Goal: Find specific page/section: Find specific page/section

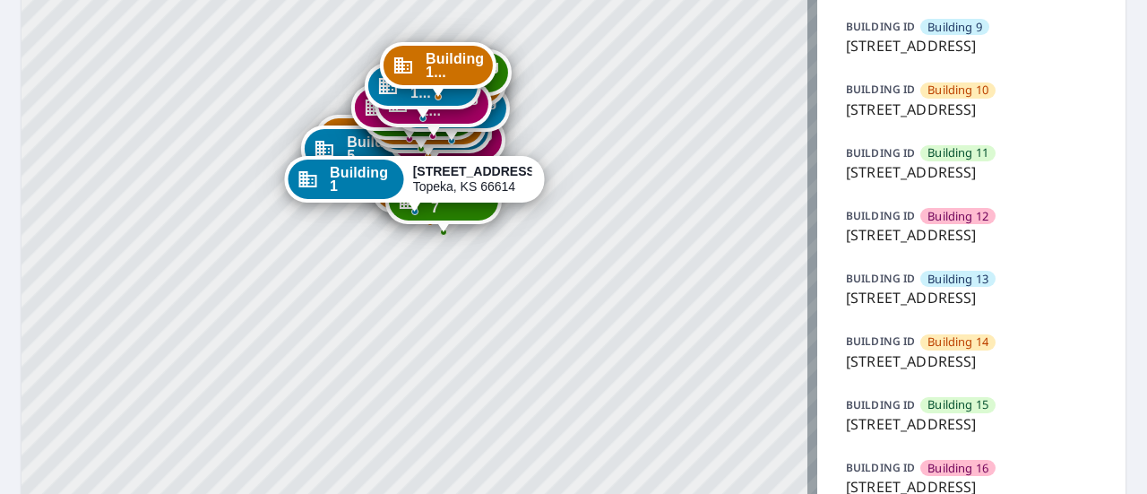
scroll to position [624, 0]
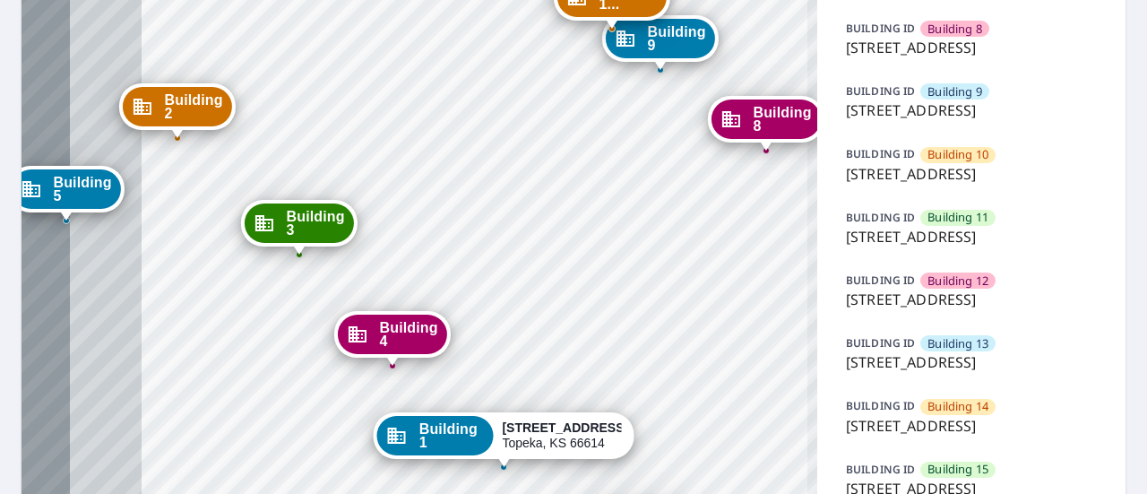
drag, startPoint x: 485, startPoint y: 122, endPoint x: 623, endPoint y: 312, distance: 234.9
click at [623, 312] on div "Building 2 [STREET_ADDRESS][GEOGRAPHIC_DATA] 3 [STREET_ADDRESS][GEOGRAPHIC_DATA…" at bounding box center [420, 83] width 796 height 1254
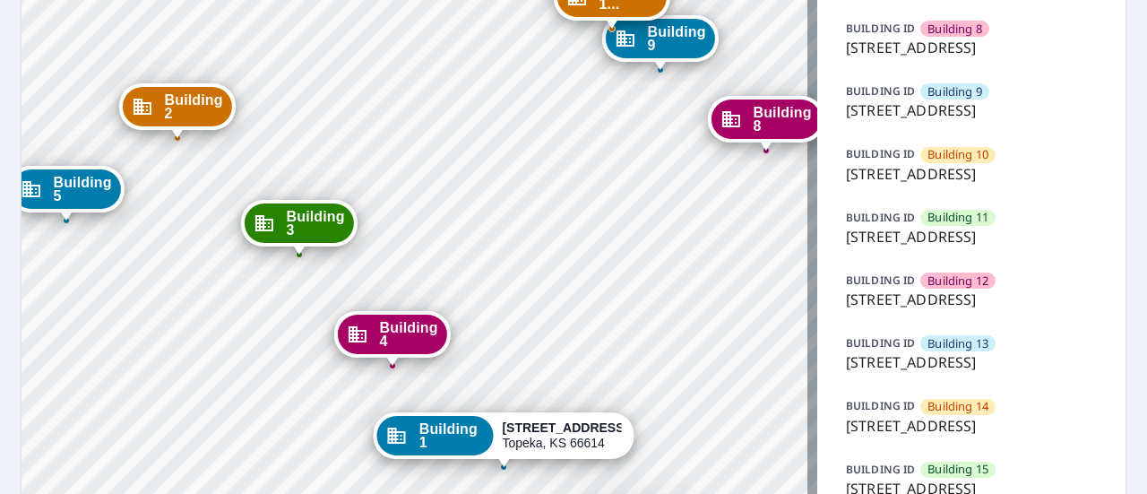
drag, startPoint x: 965, startPoint y: 140, endPoint x: 832, endPoint y: 116, distance: 134.9
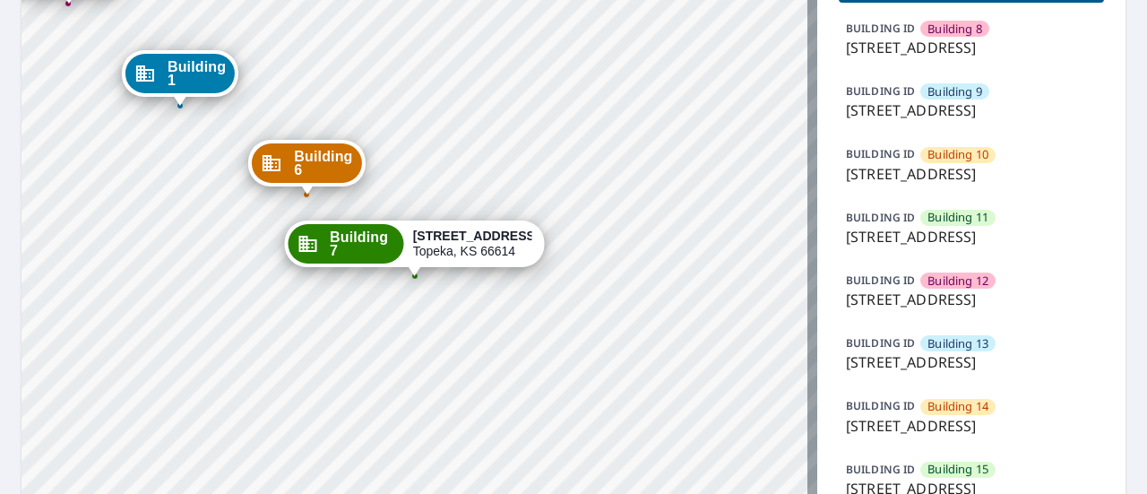
copy p "[STREET_ADDRESS]"
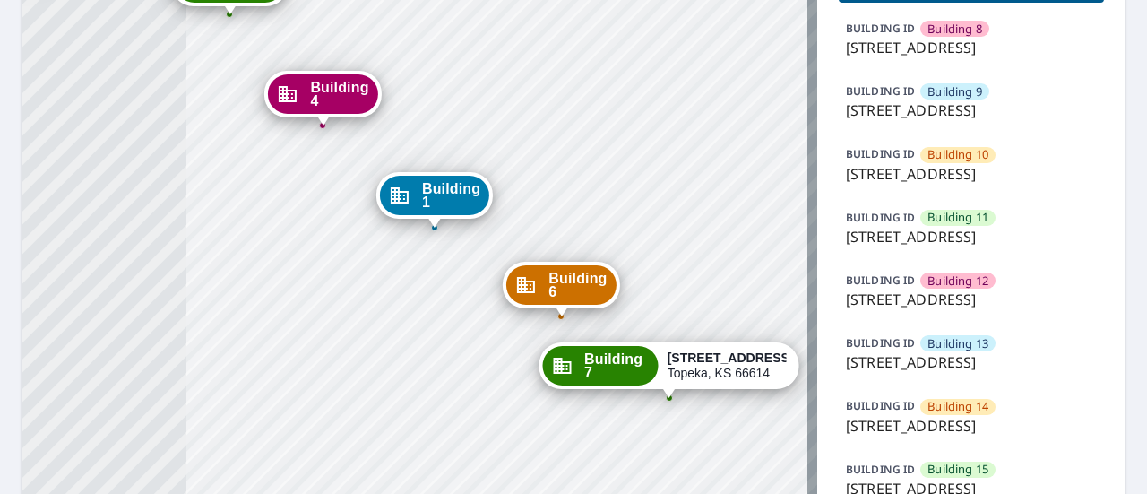
drag, startPoint x: 169, startPoint y: 195, endPoint x: 423, endPoint y: 316, distance: 282.3
click at [423, 316] on div "Building 1 [STREET_ADDRESS][GEOGRAPHIC_DATA][PERSON_NAME][STREET_ADDRESS] [GEOG…" at bounding box center [420, 83] width 796 height 1254
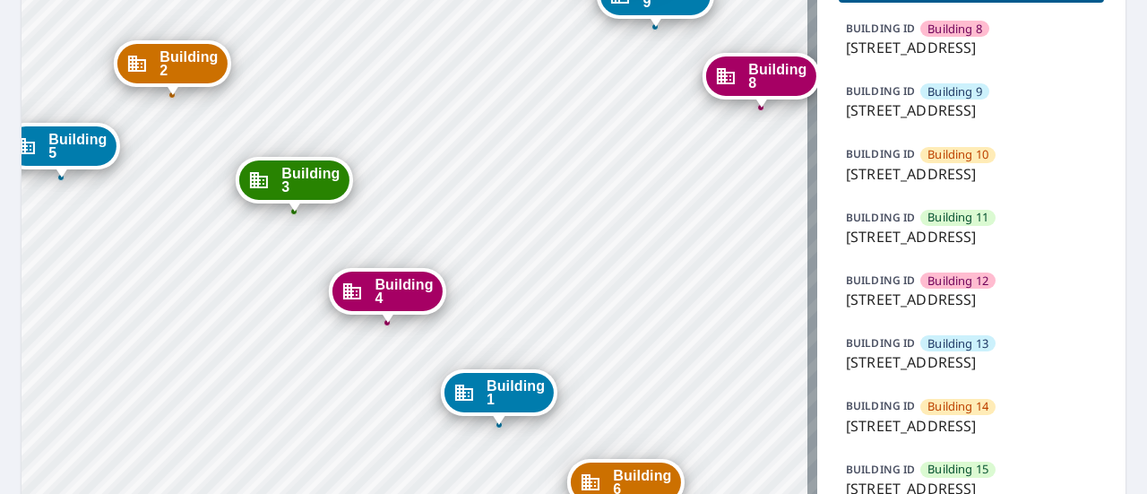
drag, startPoint x: 205, startPoint y: 56, endPoint x: 270, endPoint y: 254, distance: 207.5
click at [270, 254] on div "Building 1 [STREET_ADDRESS][GEOGRAPHIC_DATA][PERSON_NAME][STREET_ADDRESS] [GEOG…" at bounding box center [420, 83] width 796 height 1254
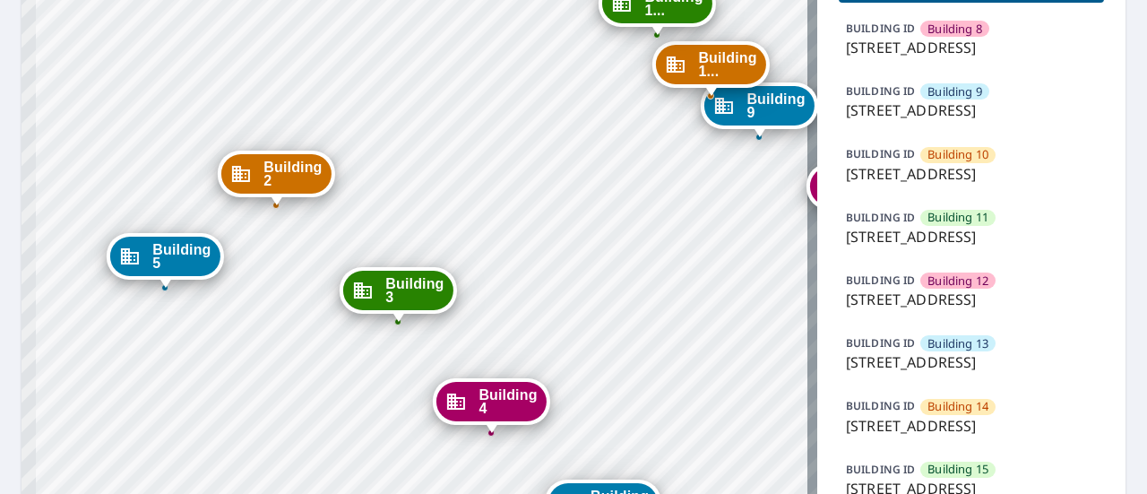
drag, startPoint x: 151, startPoint y: 191, endPoint x: 255, endPoint y: 301, distance: 151.6
click at [255, 301] on div "Building 1 [STREET_ADDRESS][GEOGRAPHIC_DATA][PERSON_NAME][STREET_ADDRESS] [GEOG…" at bounding box center [420, 83] width 796 height 1254
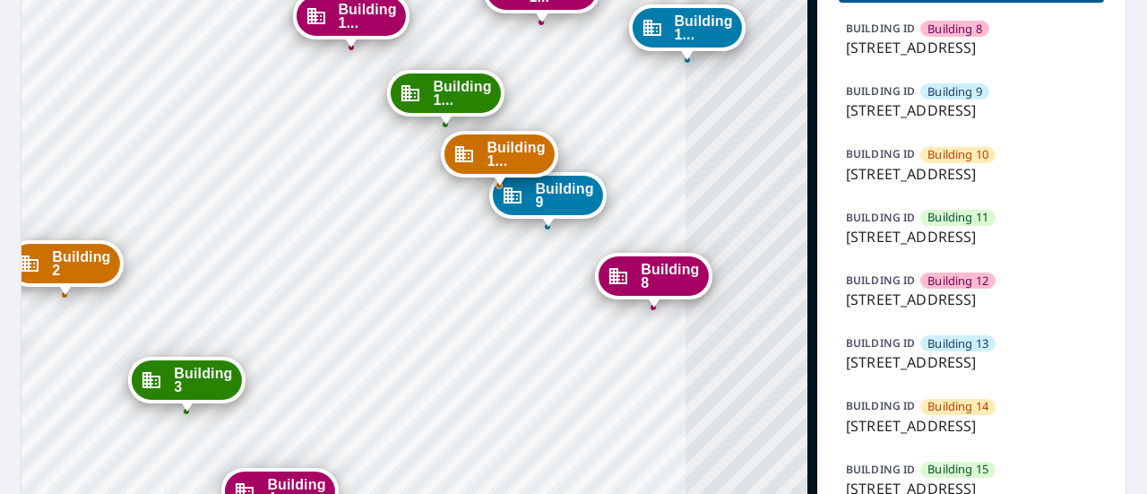
drag, startPoint x: 445, startPoint y: 191, endPoint x: 233, endPoint y: 281, distance: 229.8
click at [233, 281] on div "Building 1 [STREET_ADDRESS][GEOGRAPHIC_DATA][PERSON_NAME][STREET_ADDRESS] [GEOG…" at bounding box center [420, 83] width 796 height 1254
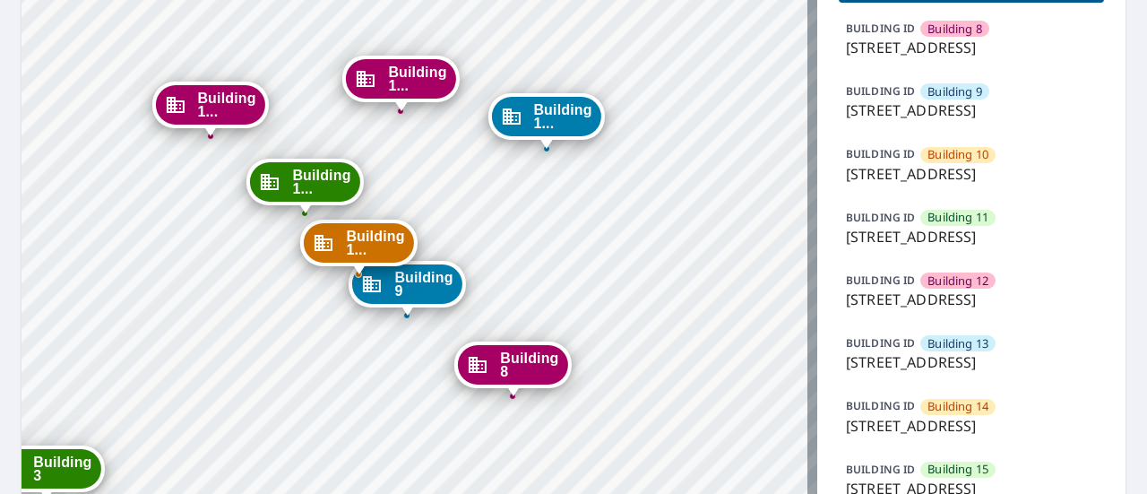
drag, startPoint x: 402, startPoint y: 245, endPoint x: 261, endPoint y: 333, distance: 166.4
click at [261, 333] on div "Building 1 [STREET_ADDRESS][GEOGRAPHIC_DATA][PERSON_NAME][STREET_ADDRESS] [GEOG…" at bounding box center [420, 83] width 796 height 1254
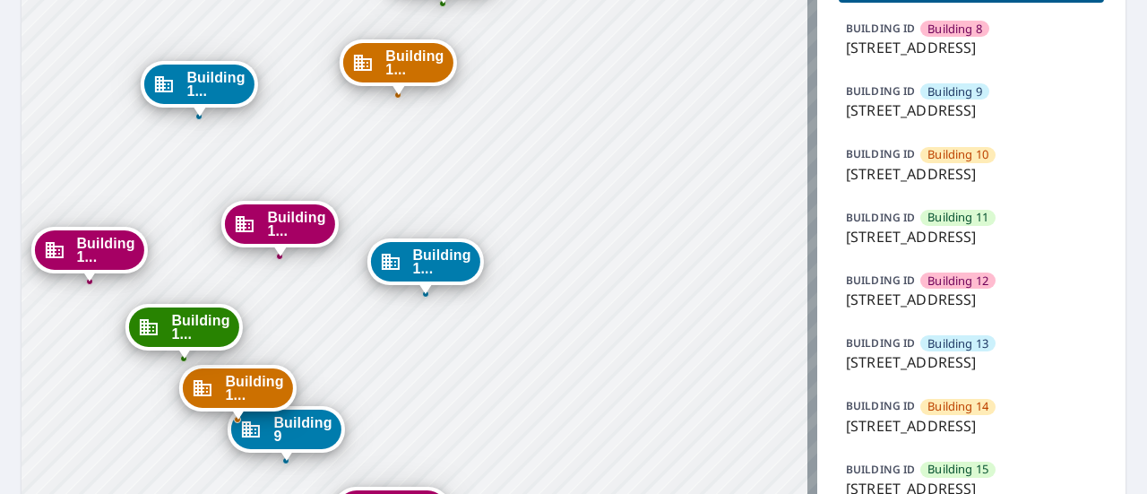
drag, startPoint x: 183, startPoint y: 159, endPoint x: 62, endPoint y: 304, distance: 189.0
click at [62, 304] on div "Building 1 [STREET_ADDRESS][GEOGRAPHIC_DATA][PERSON_NAME][STREET_ADDRESS] [GEOG…" at bounding box center [420, 83] width 796 height 1254
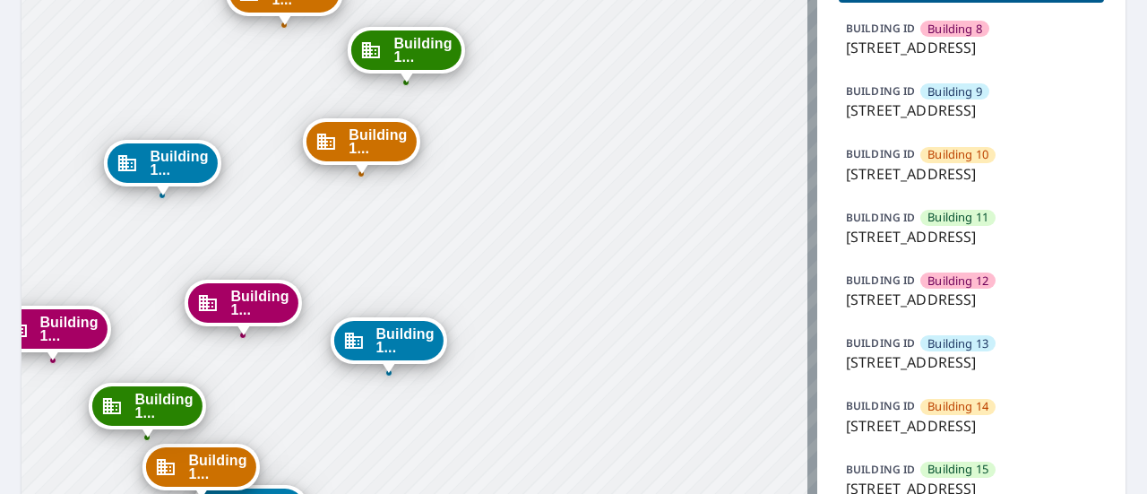
drag, startPoint x: 549, startPoint y: 139, endPoint x: 512, endPoint y: 219, distance: 88.2
click at [512, 219] on div "Building 1 [STREET_ADDRESS][GEOGRAPHIC_DATA][PERSON_NAME][STREET_ADDRESS] [GEOG…" at bounding box center [420, 83] width 796 height 1254
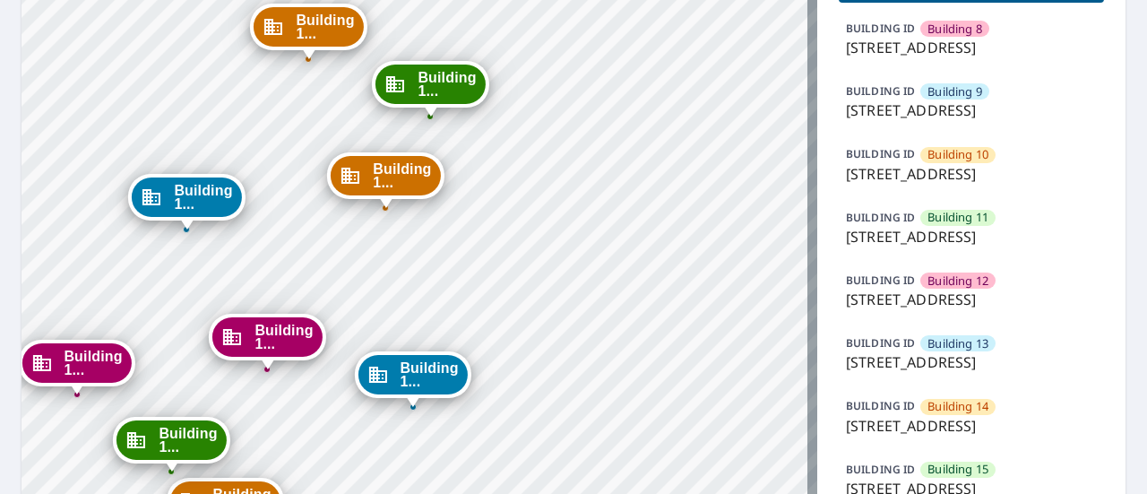
drag, startPoint x: 475, startPoint y: 101, endPoint x: 500, endPoint y: 134, distance: 41.6
click at [500, 134] on div "Building 1 [STREET_ADDRESS][GEOGRAPHIC_DATA][PERSON_NAME][STREET_ADDRESS] [GEOG…" at bounding box center [420, 83] width 796 height 1254
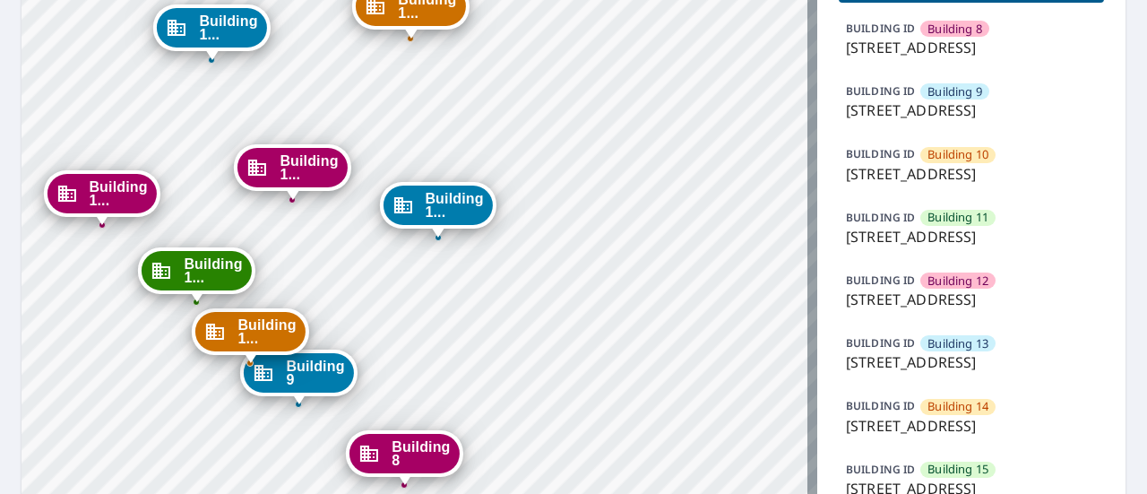
drag, startPoint x: 498, startPoint y: 333, endPoint x: 523, endPoint y: 163, distance: 171.3
click at [523, 163] on div "Building 1 [STREET_ADDRESS][GEOGRAPHIC_DATA][PERSON_NAME][STREET_ADDRESS] [GEOG…" at bounding box center [420, 83] width 796 height 1254
drag, startPoint x: 523, startPoint y: 163, endPoint x: 516, endPoint y: 106, distance: 57.8
click at [516, 106] on div "Building 1 [STREET_ADDRESS][GEOGRAPHIC_DATA][PERSON_NAME][STREET_ADDRESS] [GEOG…" at bounding box center [420, 83] width 796 height 1254
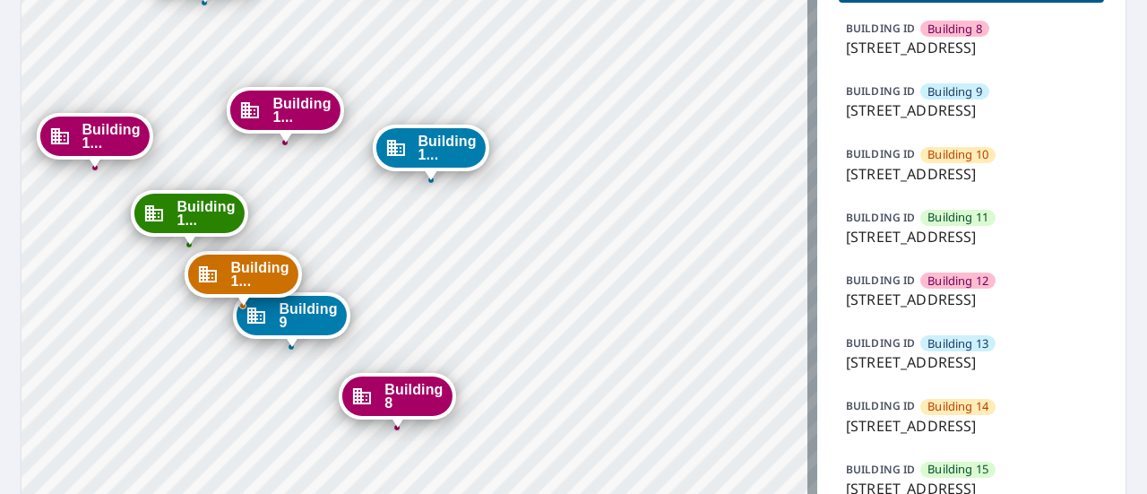
drag, startPoint x: 500, startPoint y: 304, endPoint x: 471, endPoint y: 182, distance: 125.2
click at [471, 182] on div "Building 1 [STREET_ADDRESS][GEOGRAPHIC_DATA][PERSON_NAME][STREET_ADDRESS] [GEOG…" at bounding box center [420, 83] width 796 height 1254
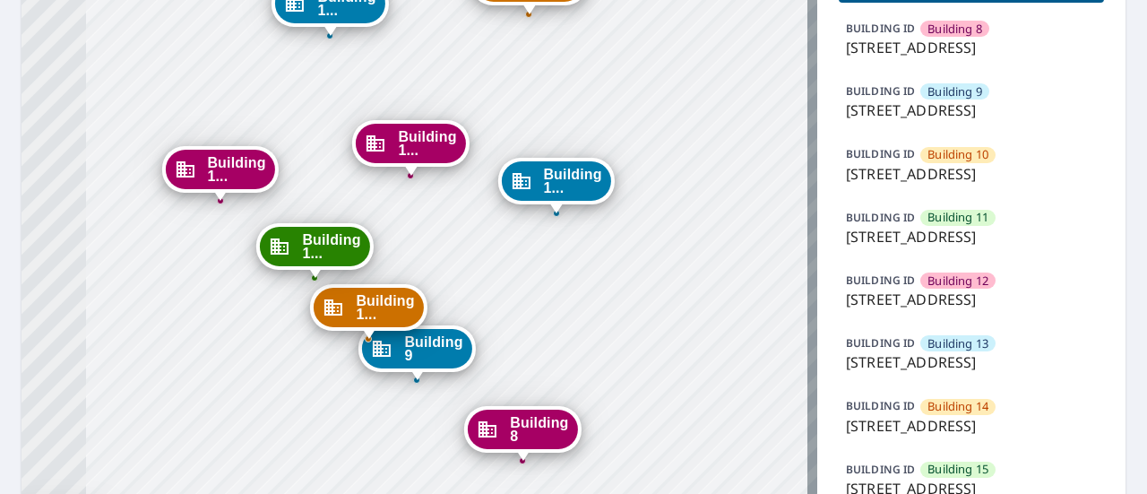
drag, startPoint x: 359, startPoint y: 142, endPoint x: 513, endPoint y: 297, distance: 218.7
click at [513, 297] on div "Building 1 [STREET_ADDRESS][GEOGRAPHIC_DATA][PERSON_NAME][STREET_ADDRESS] [GEOG…" at bounding box center [420, 83] width 796 height 1254
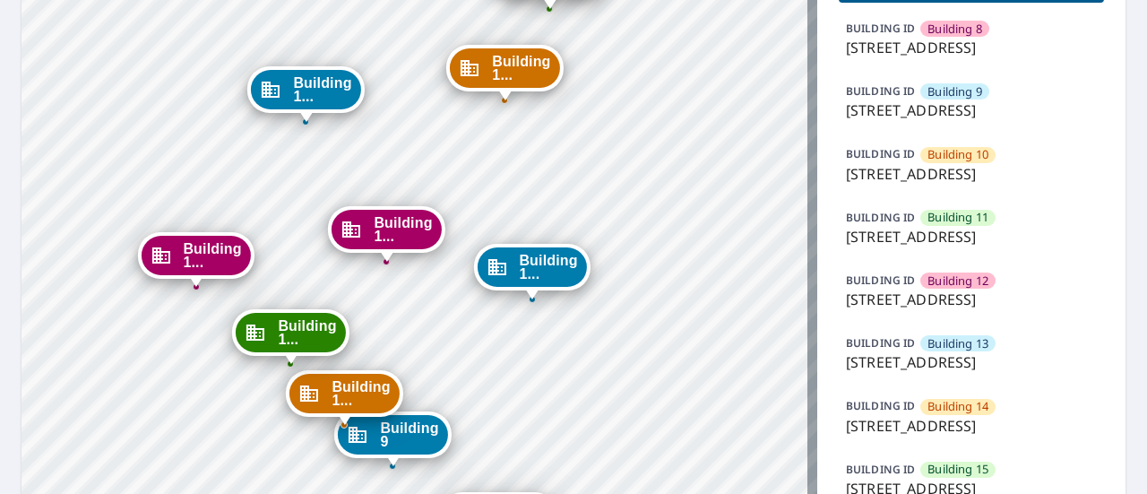
drag, startPoint x: 413, startPoint y: 215, endPoint x: 389, endPoint y: 301, distance: 89.4
click at [389, 301] on div "Building 1 [STREET_ADDRESS][GEOGRAPHIC_DATA][PERSON_NAME][STREET_ADDRESS] [GEOG…" at bounding box center [420, 83] width 796 height 1254
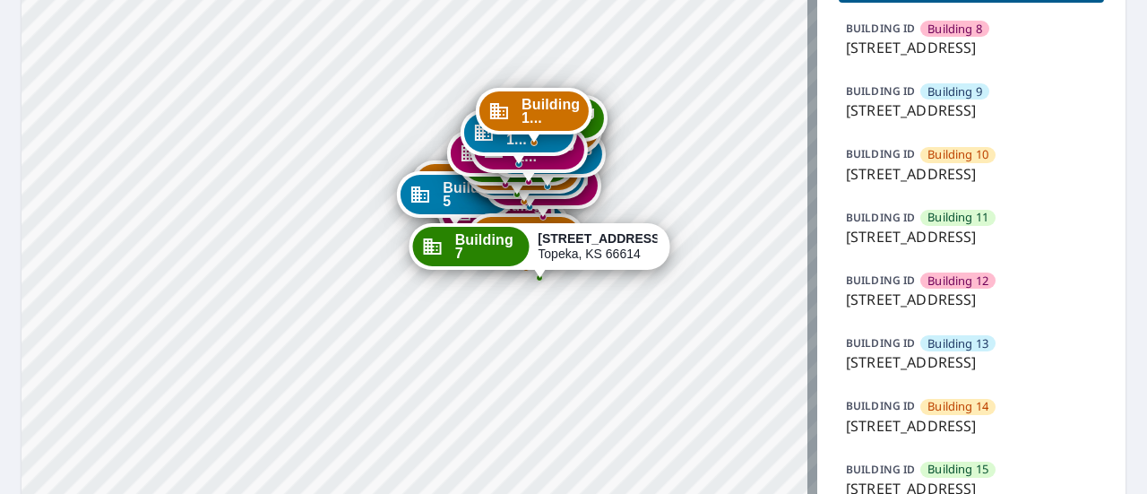
drag, startPoint x: 622, startPoint y: 126, endPoint x: 556, endPoint y: 150, distance: 70.3
click at [556, 150] on div "Building 1... [STREET_ADDRESS]" at bounding box center [519, 132] width 117 height 47
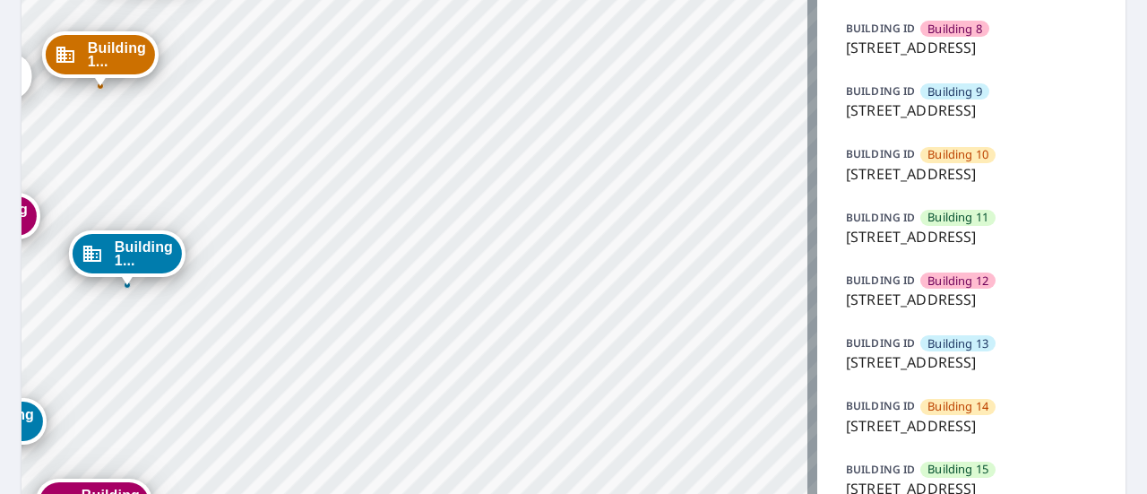
drag, startPoint x: 294, startPoint y: 341, endPoint x: 633, endPoint y: 394, distance: 343.1
click at [633, 394] on div "Building 1 [STREET_ADDRESS][GEOGRAPHIC_DATA][PERSON_NAME] 2 [STREET_ADDRESS][GE…" at bounding box center [420, 83] width 796 height 1254
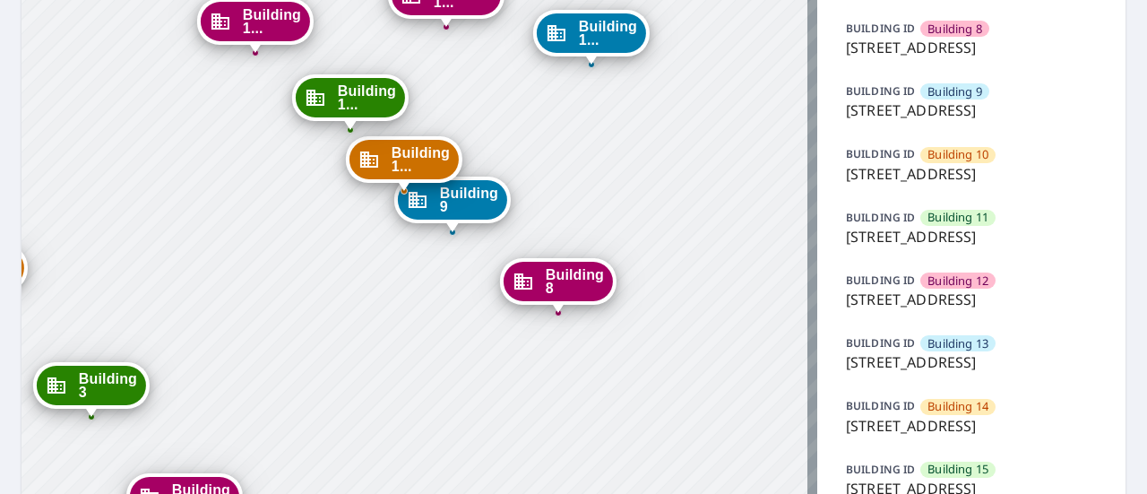
drag, startPoint x: 446, startPoint y: 343, endPoint x: 571, endPoint y: 69, distance: 301.6
click at [571, 69] on div "Building 1 [STREET_ADDRESS][GEOGRAPHIC_DATA][PERSON_NAME] 2 [STREET_ADDRESS][GE…" at bounding box center [420, 83] width 796 height 1254
drag, startPoint x: 619, startPoint y: 174, endPoint x: 659, endPoint y: 177, distance: 40.4
click at [659, 177] on div "Building 1 [STREET_ADDRESS][GEOGRAPHIC_DATA][PERSON_NAME] 2 [STREET_ADDRESS][GE…" at bounding box center [420, 83] width 796 height 1254
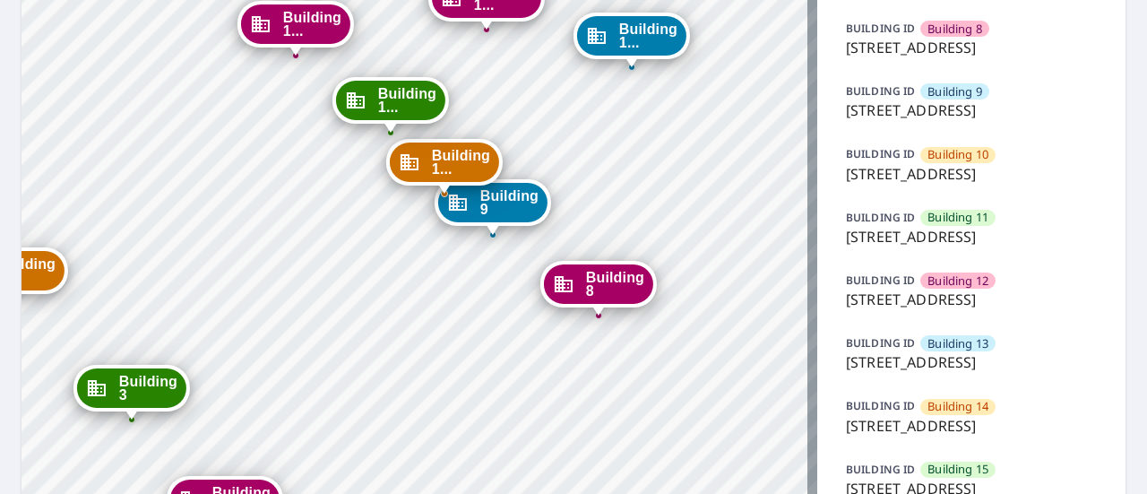
scroll to position [777, 0]
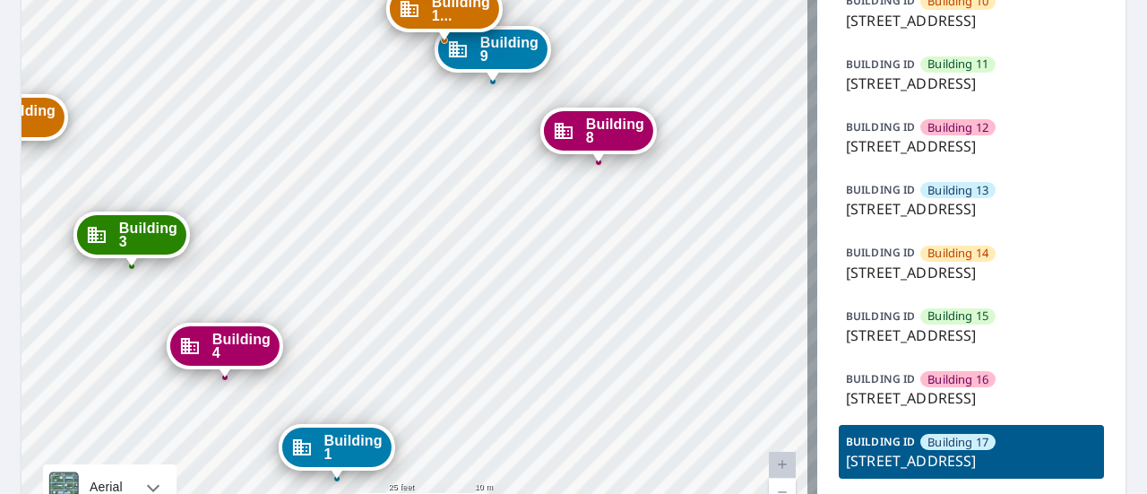
click at [978, 157] on p "[STREET_ADDRESS]" at bounding box center [971, 146] width 251 height 22
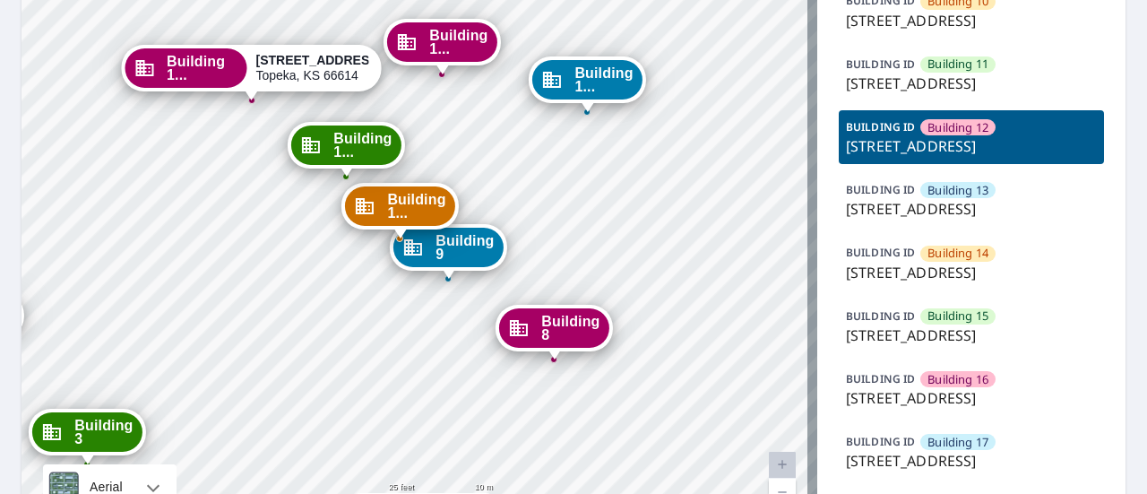
drag, startPoint x: 396, startPoint y: 174, endPoint x: 233, endPoint y: 151, distance: 164.7
click at [916, 94] on p "[STREET_ADDRESS]" at bounding box center [971, 84] width 251 height 22
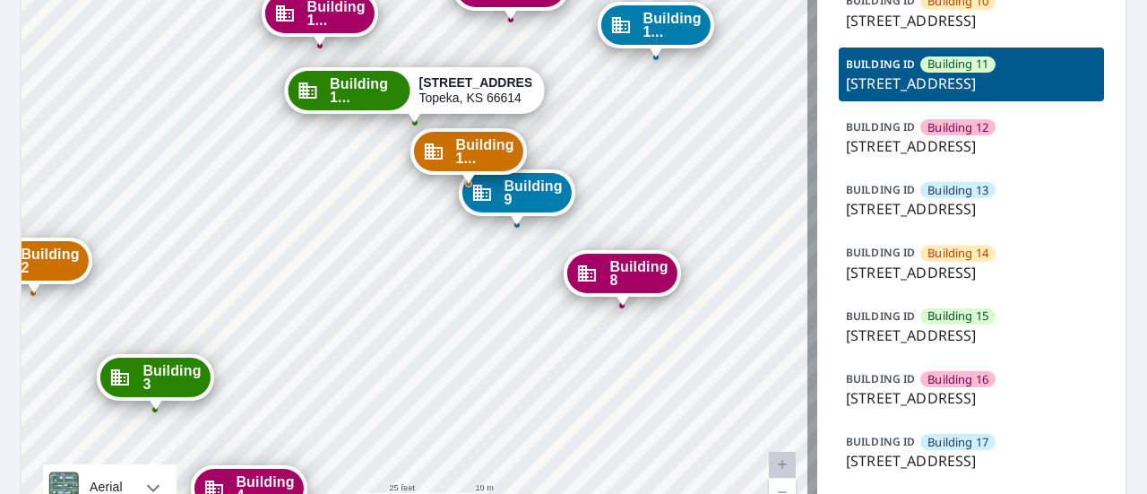
click at [905, 31] on p "[STREET_ADDRESS]" at bounding box center [971, 21] width 251 height 22
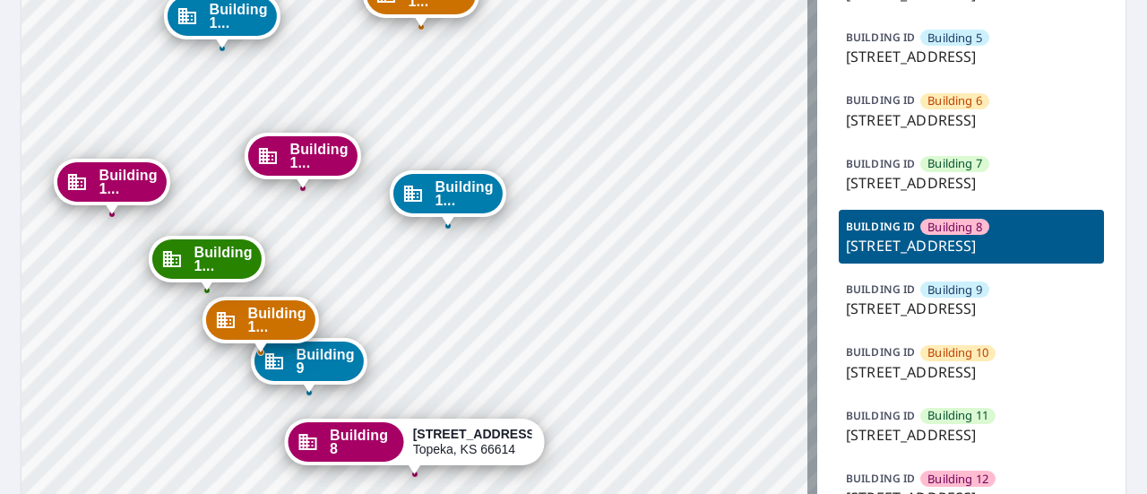
scroll to position [427, 0]
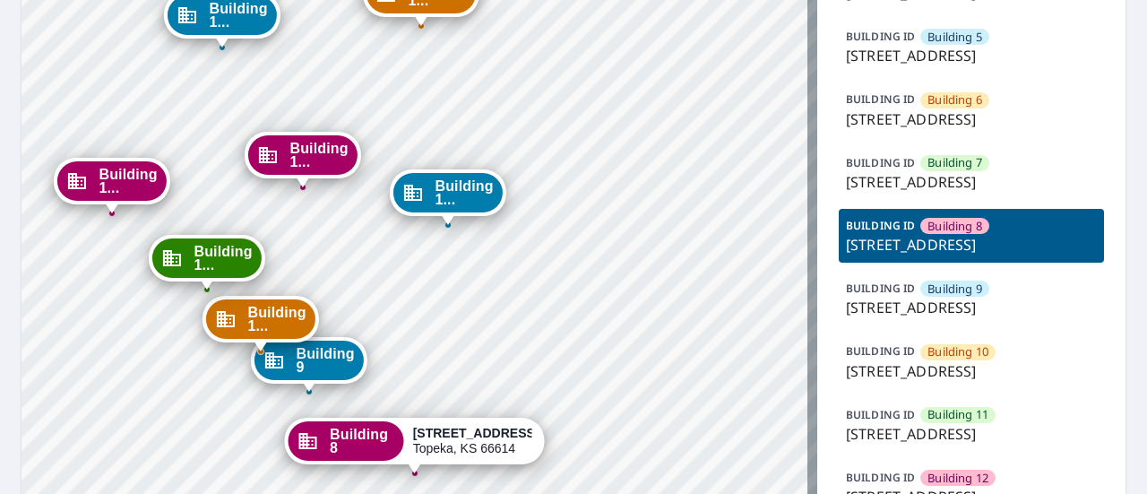
click at [905, 193] on p "[STREET_ADDRESS]" at bounding box center [971, 182] width 251 height 22
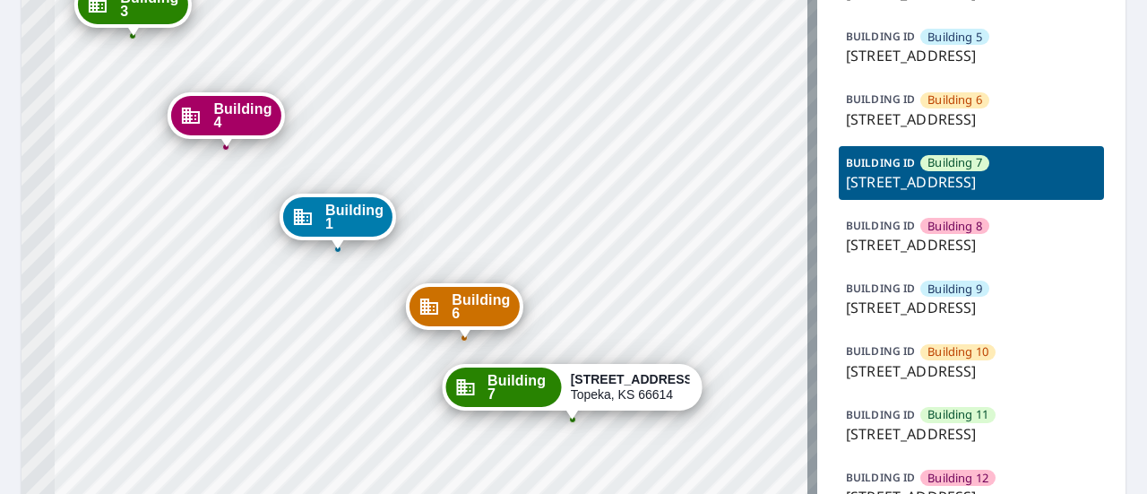
drag, startPoint x: 498, startPoint y: 304, endPoint x: 656, endPoint y: 250, distance: 166.7
click at [656, 250] on div "Building 1 [STREET_ADDRESS][GEOGRAPHIC_DATA][PERSON_NAME][STREET_ADDRESS] [GEOG…" at bounding box center [420, 280] width 796 height 1254
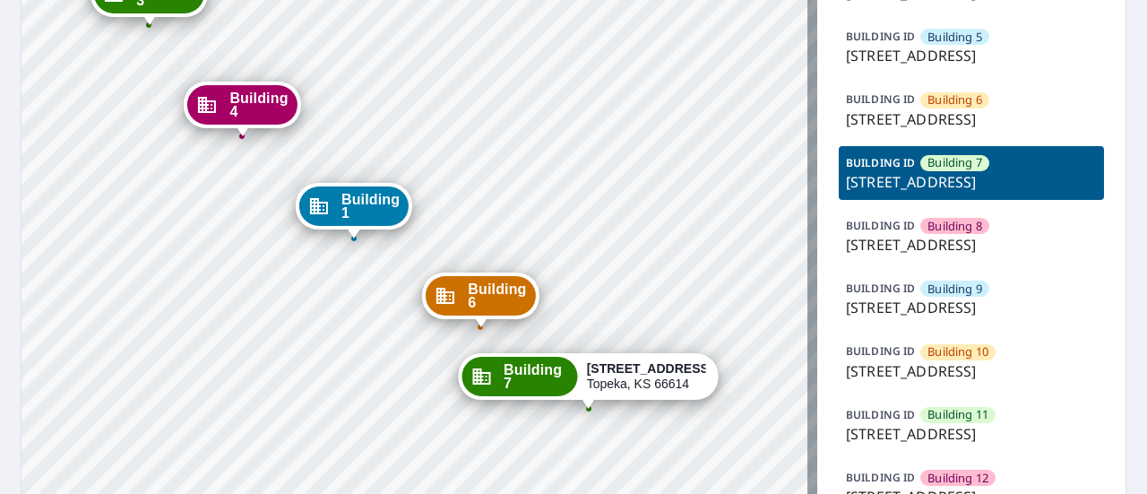
drag, startPoint x: 419, startPoint y: 89, endPoint x: 435, endPoint y: 78, distance: 19.4
click at [435, 78] on div "Building 1 [STREET_ADDRESS][GEOGRAPHIC_DATA][PERSON_NAME][STREET_ADDRESS] [GEOG…" at bounding box center [420, 280] width 796 height 1254
click at [932, 130] on p "[STREET_ADDRESS]" at bounding box center [971, 119] width 251 height 22
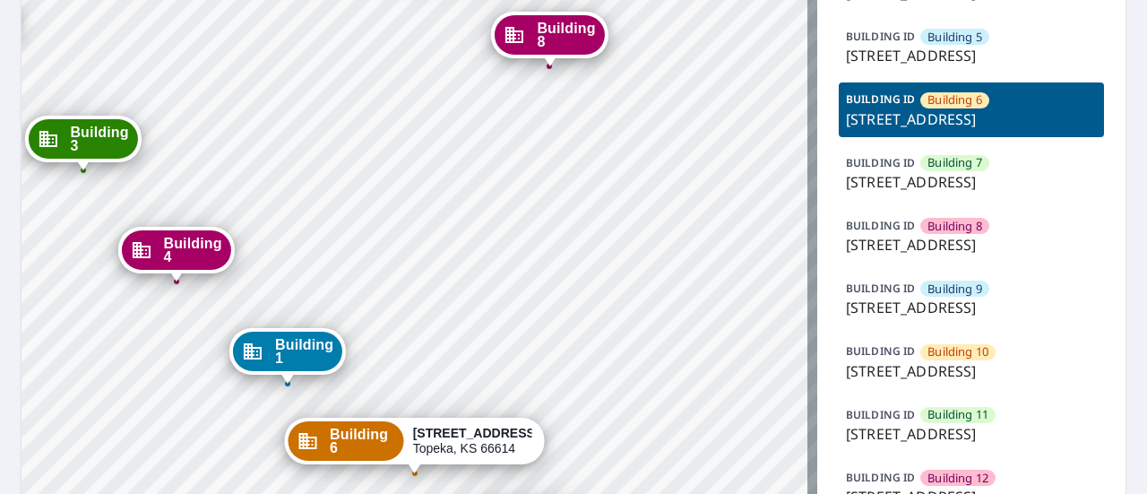
click at [924, 66] on p "[STREET_ADDRESS]" at bounding box center [971, 56] width 251 height 22
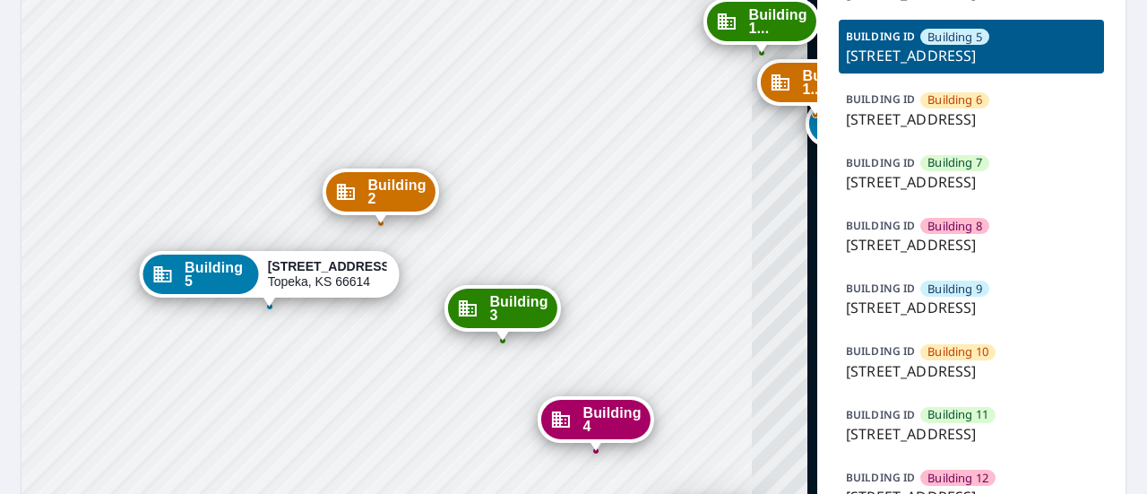
drag, startPoint x: 527, startPoint y: 257, endPoint x: 382, endPoint y: 89, distance: 222.5
click at [382, 89] on div "Building 1 [STREET_ADDRESS][GEOGRAPHIC_DATA][PERSON_NAME] 2 [STREET_ADDRESS][GE…" at bounding box center [420, 280] width 796 height 1254
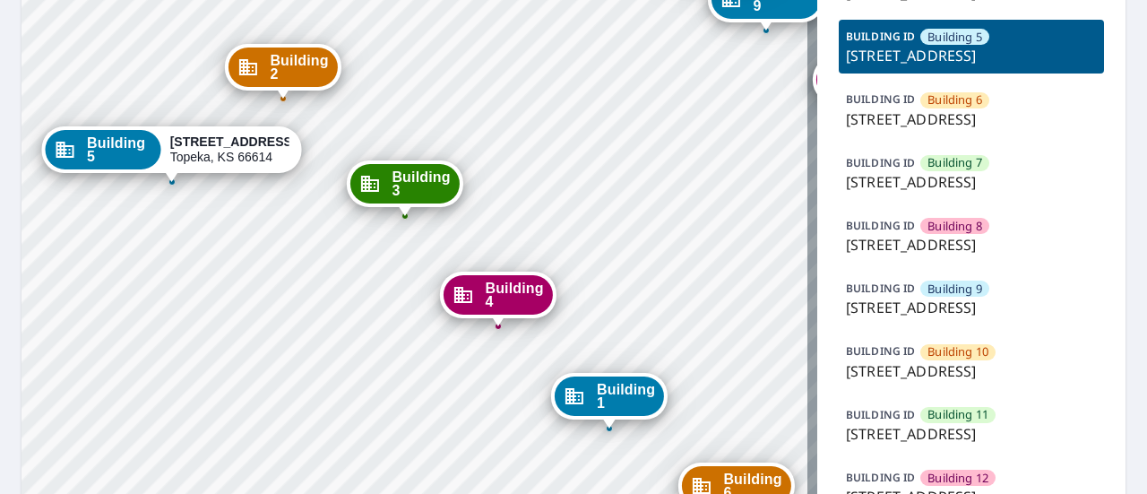
drag, startPoint x: 629, startPoint y: 268, endPoint x: 532, endPoint y: 145, distance: 156.9
click at [532, 145] on div "Building 1 [STREET_ADDRESS][GEOGRAPHIC_DATA][PERSON_NAME] 2 [STREET_ADDRESS][GE…" at bounding box center [420, 280] width 796 height 1254
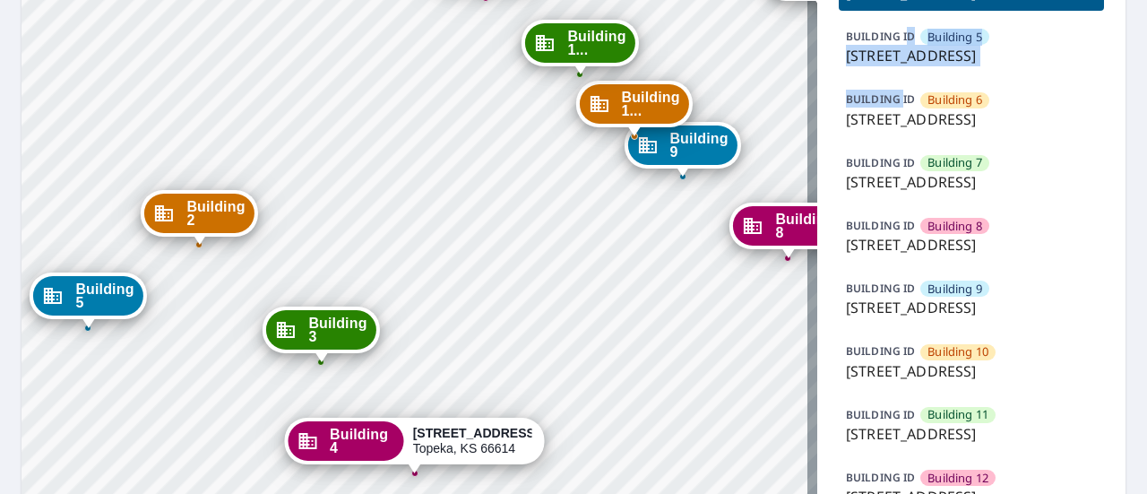
drag, startPoint x: 896, startPoint y: 115, endPoint x: 895, endPoint y: 207, distance: 92.3
click at [895, 207] on div "BUILDING ID Building 1 [STREET_ADDRESS][GEOGRAPHIC_DATA] 2 [STREET_ADDRESS][GEO…" at bounding box center [971, 330] width 265 height 1125
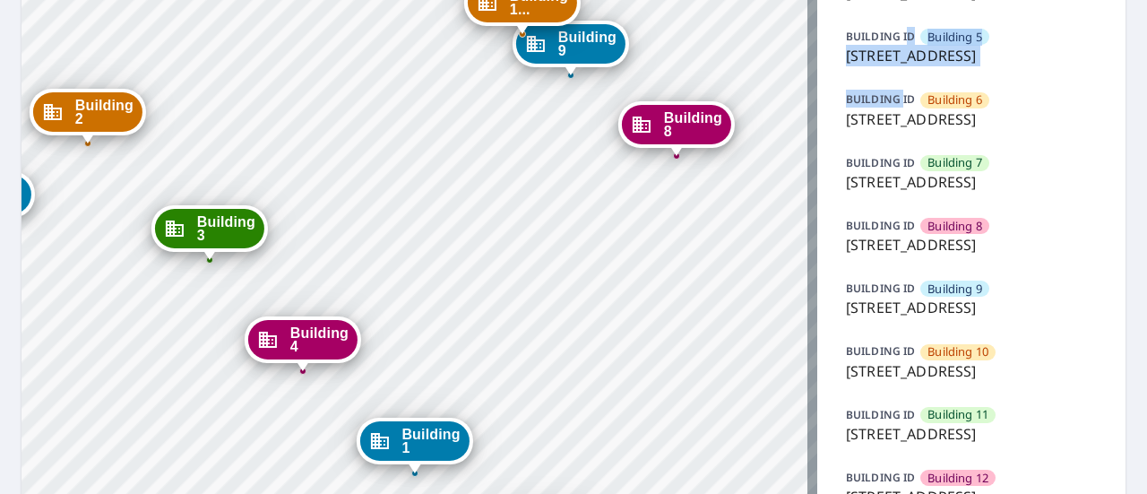
click at [895, 107] on p "BUILDING ID" at bounding box center [880, 98] width 69 height 15
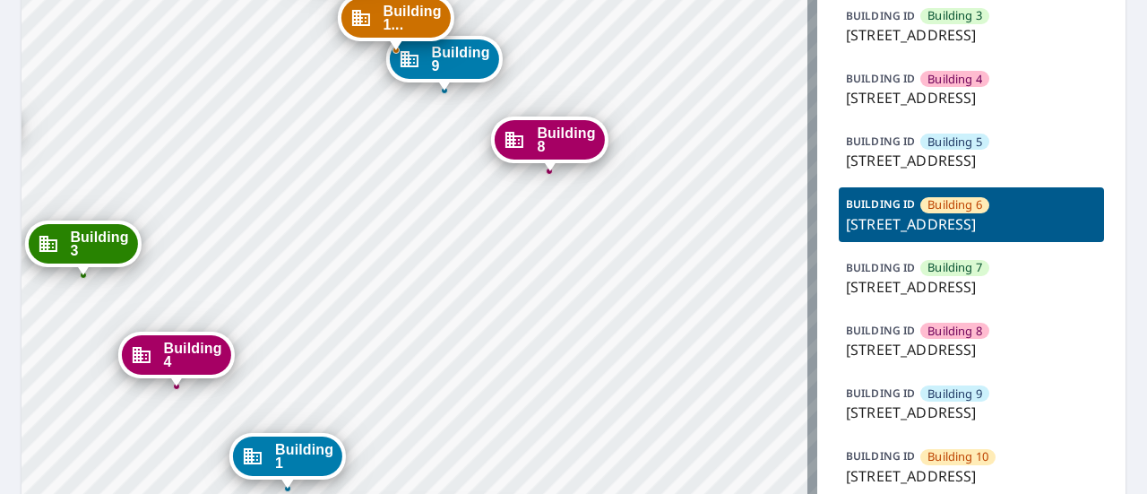
scroll to position [321, 0]
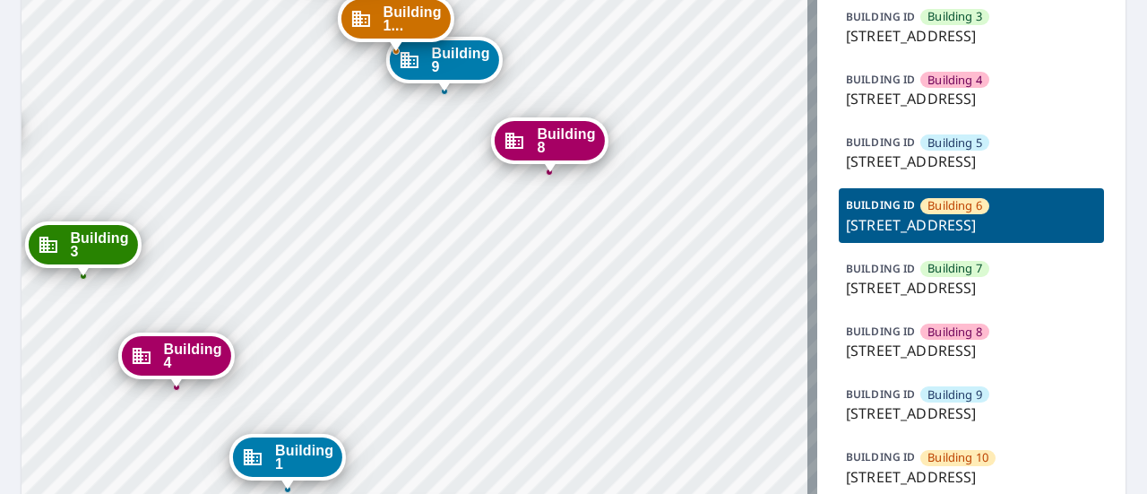
click at [887, 109] on p "[STREET_ADDRESS]" at bounding box center [971, 99] width 251 height 22
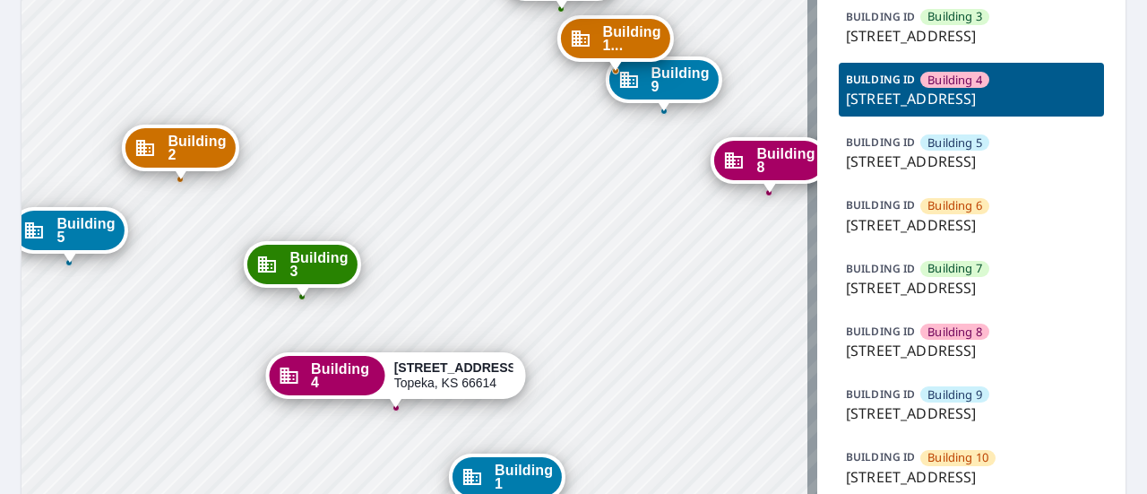
drag, startPoint x: 520, startPoint y: 395, endPoint x: 501, endPoint y: 224, distance: 172.2
click at [501, 224] on div "Building 1 [STREET_ADDRESS][GEOGRAPHIC_DATA][PERSON_NAME] 2 [STREET_ADDRESS][GE…" at bounding box center [420, 386] width 796 height 1254
click at [870, 47] on p "[STREET_ADDRESS]" at bounding box center [971, 36] width 251 height 22
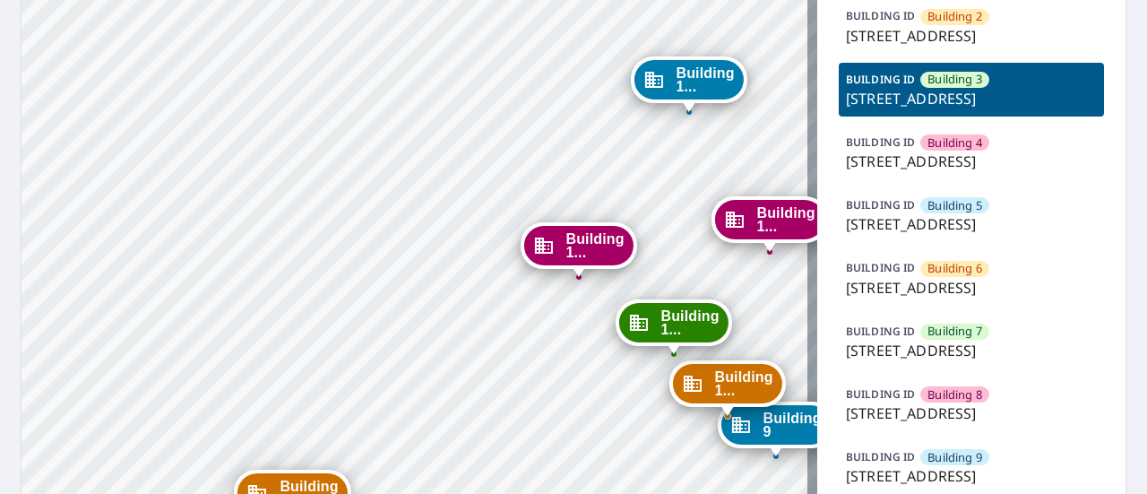
scroll to position [257, 0]
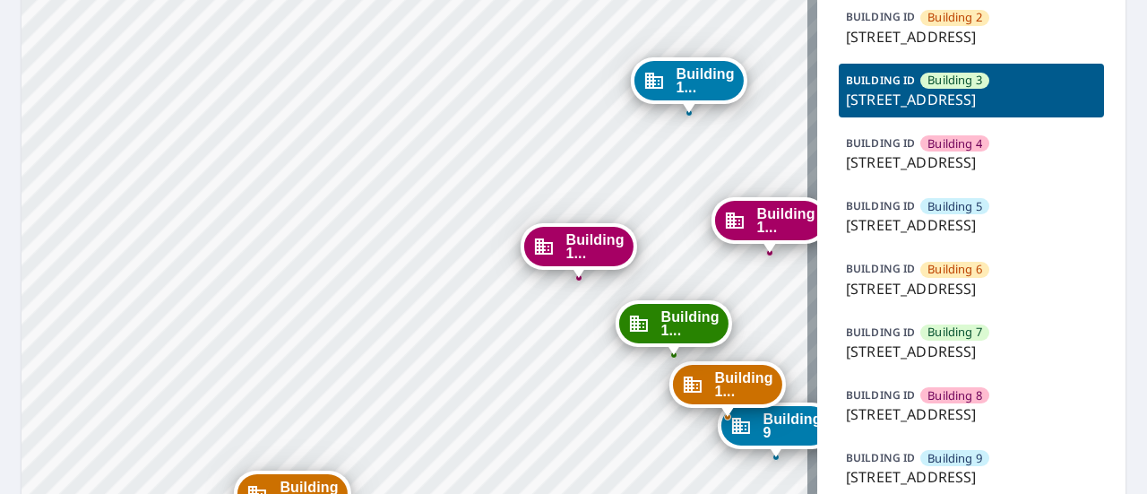
click at [925, 48] on p "[STREET_ADDRESS]" at bounding box center [971, 37] width 251 height 22
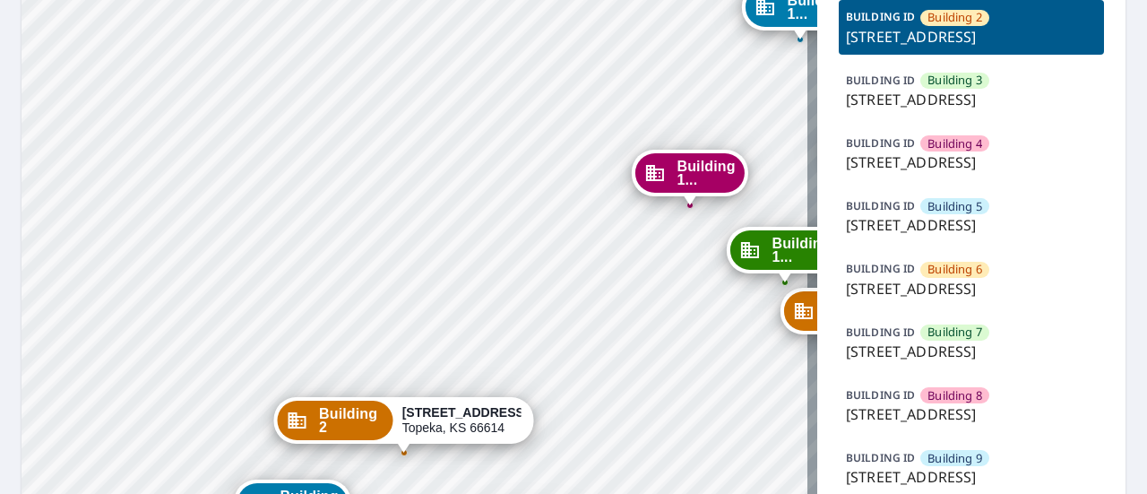
drag, startPoint x: 476, startPoint y: 291, endPoint x: 465, endPoint y: 101, distance: 190.3
click at [465, 101] on div "Building 1 [STREET_ADDRESS][GEOGRAPHIC_DATA][PERSON_NAME] 3 [STREET_ADDRESS][GE…" at bounding box center [420, 450] width 796 height 1254
drag, startPoint x: 581, startPoint y: 290, endPoint x: 527, endPoint y: 274, distance: 56.2
click at [527, 274] on div "Building 1 [STREET_ADDRESS][GEOGRAPHIC_DATA][PERSON_NAME] 3 [STREET_ADDRESS][GE…" at bounding box center [420, 450] width 796 height 1254
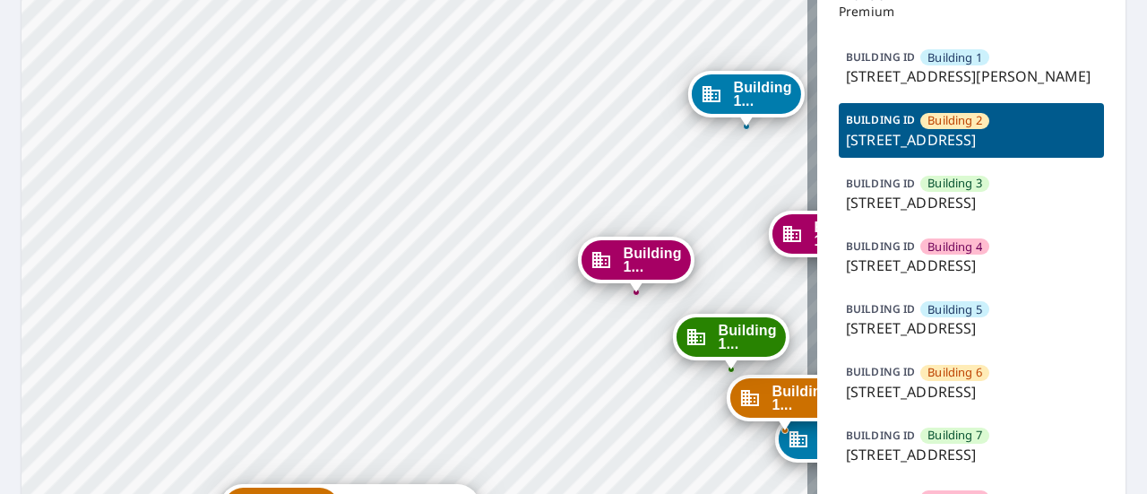
scroll to position [104, 0]
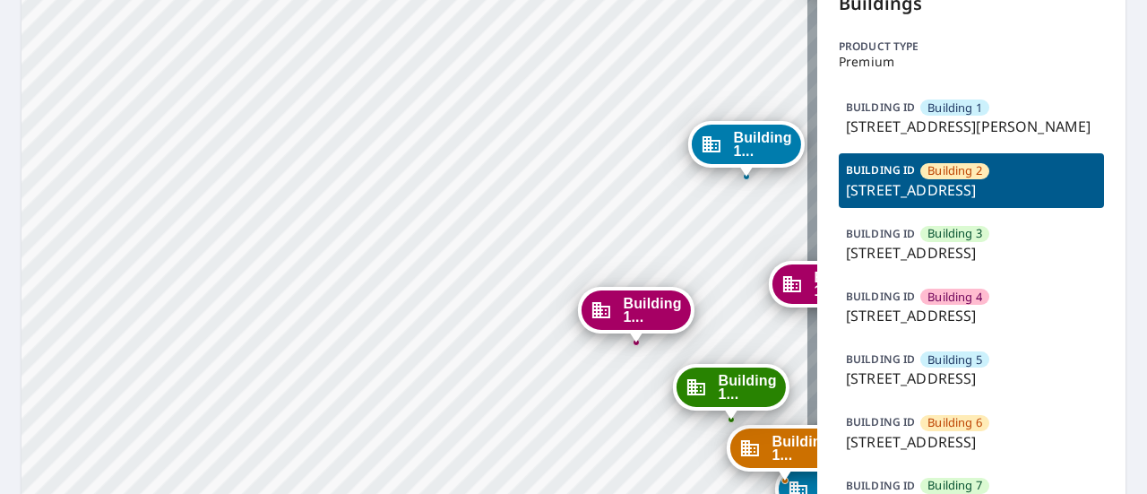
click at [866, 123] on p "[STREET_ADDRESS][PERSON_NAME]" at bounding box center [971, 127] width 251 height 22
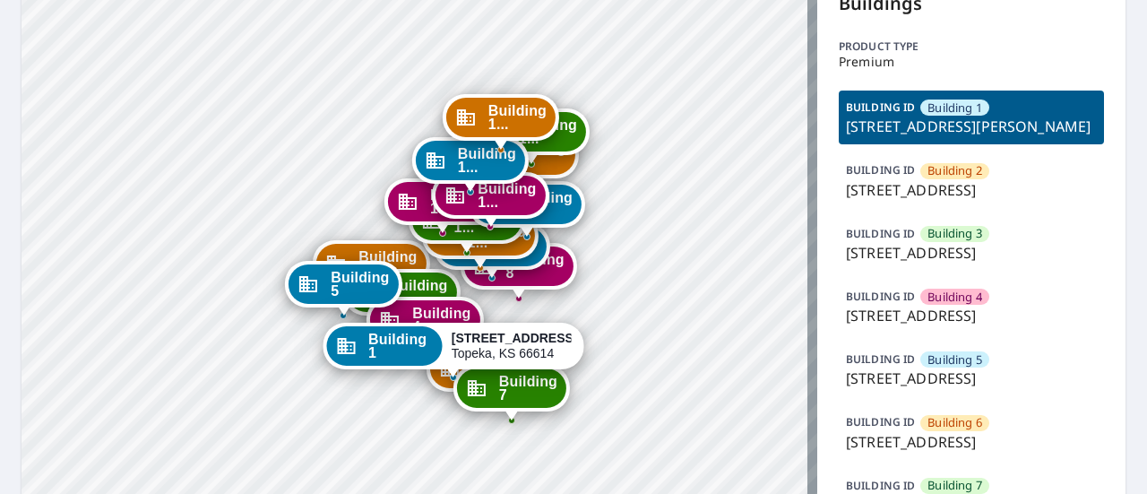
drag, startPoint x: 437, startPoint y: 368, endPoint x: 461, endPoint y: 252, distance: 118.8
click at [461, 252] on div "Dropped pin, building Building 11, Commercial property, 3925 Southwest Twilight…" at bounding box center [466, 244] width 23 height 18
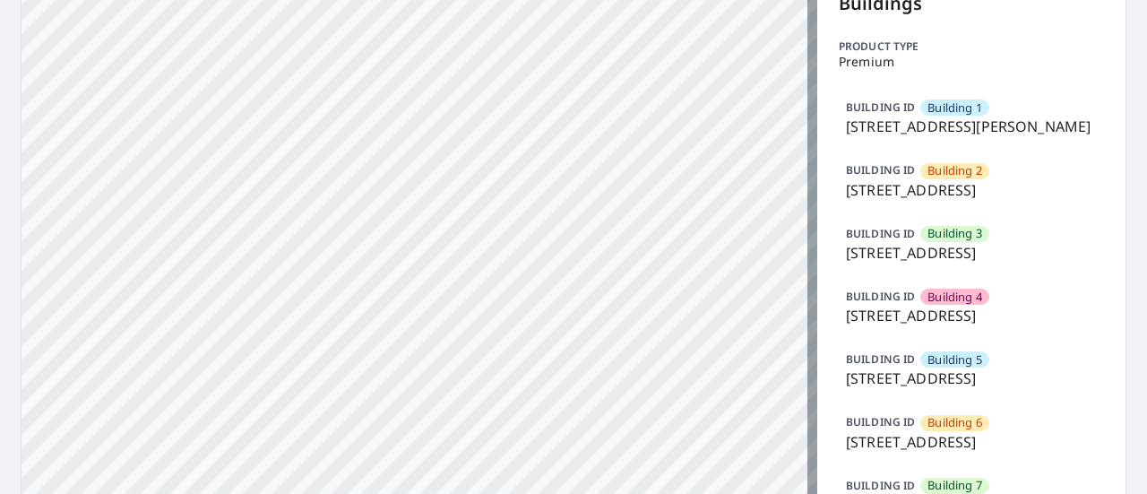
drag, startPoint x: 479, startPoint y: 315, endPoint x: 502, endPoint y: 133, distance: 183.5
drag, startPoint x: 466, startPoint y: 376, endPoint x: 478, endPoint y: 146, distance: 230.7
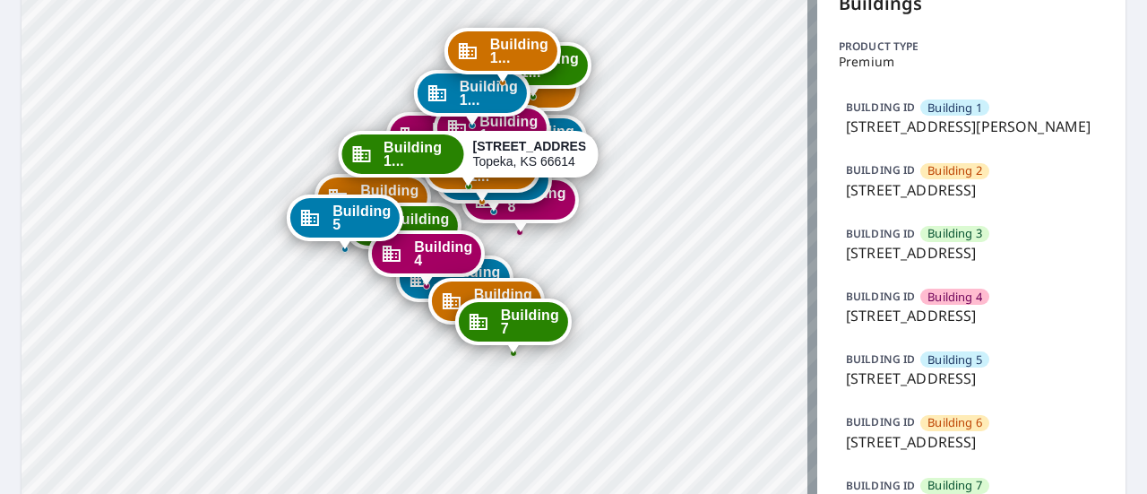
drag, startPoint x: 607, startPoint y: 348, endPoint x: 627, endPoint y: 148, distance: 200.9
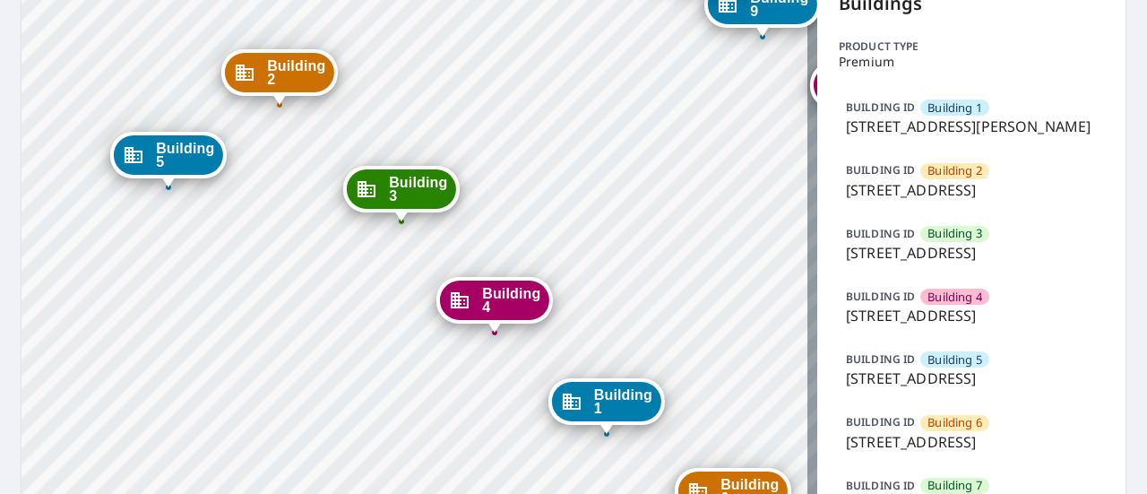
drag, startPoint x: 553, startPoint y: 268, endPoint x: 489, endPoint y: 159, distance: 126.5
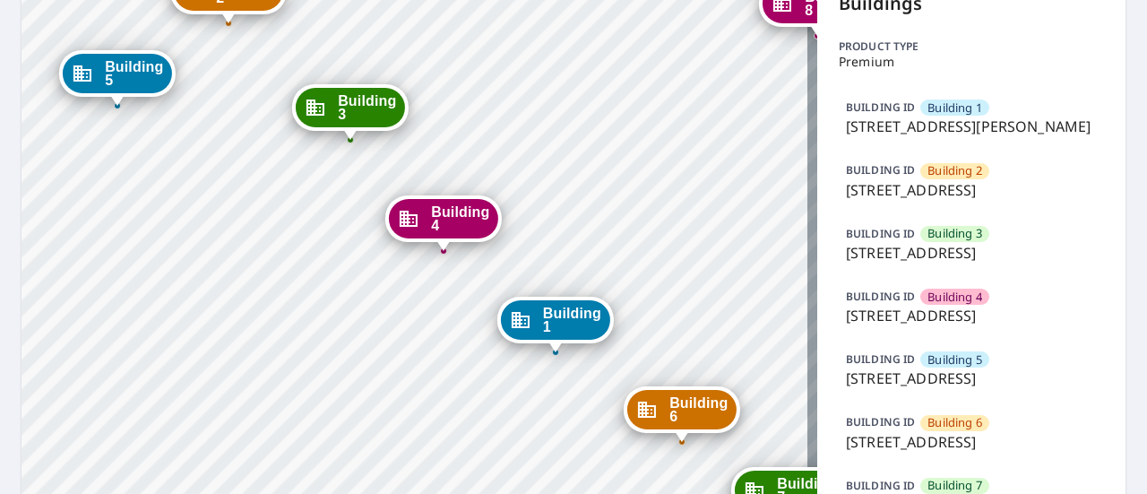
click at [863, 130] on p "[STREET_ADDRESS][PERSON_NAME]" at bounding box center [971, 127] width 251 height 22
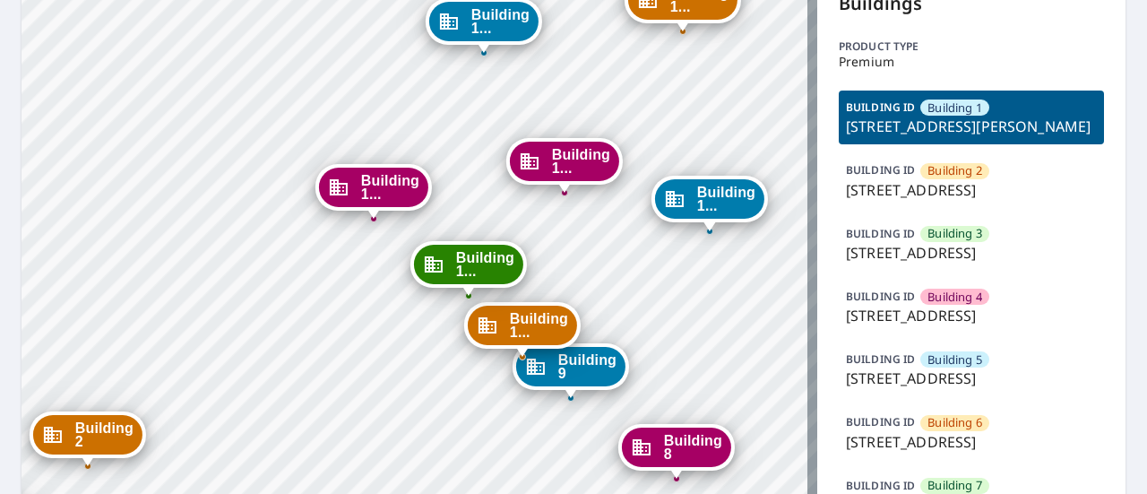
drag, startPoint x: 645, startPoint y: 362, endPoint x: 683, endPoint y: 119, distance: 245.8
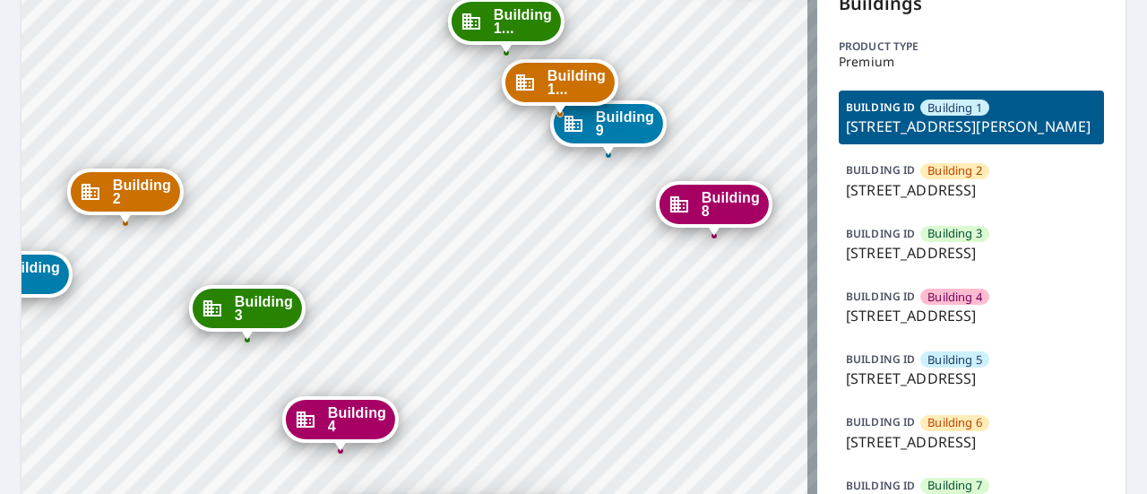
drag, startPoint x: 610, startPoint y: 404, endPoint x: 672, endPoint y: 178, distance: 234.4
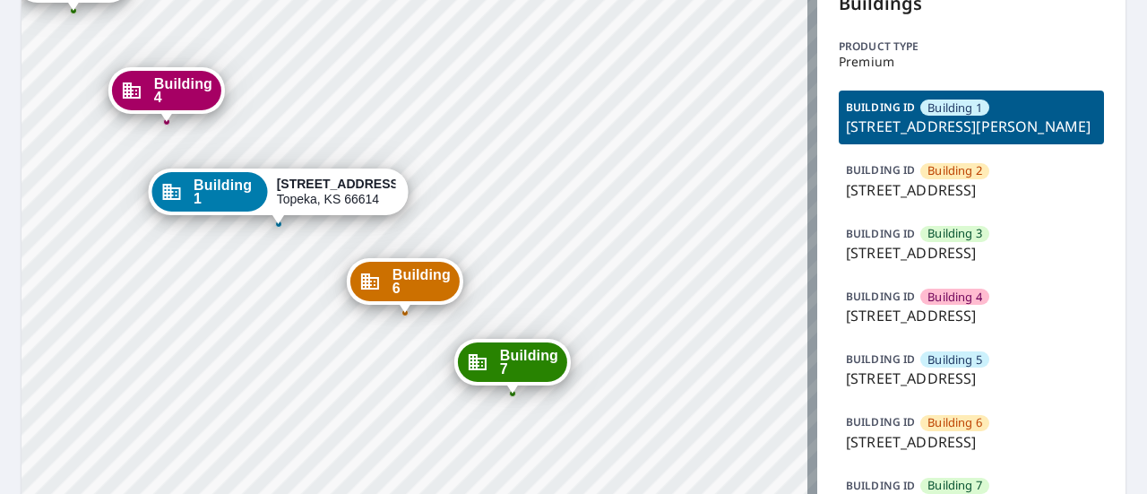
drag, startPoint x: 721, startPoint y: 229, endPoint x: 484, endPoint y: 125, distance: 258.1
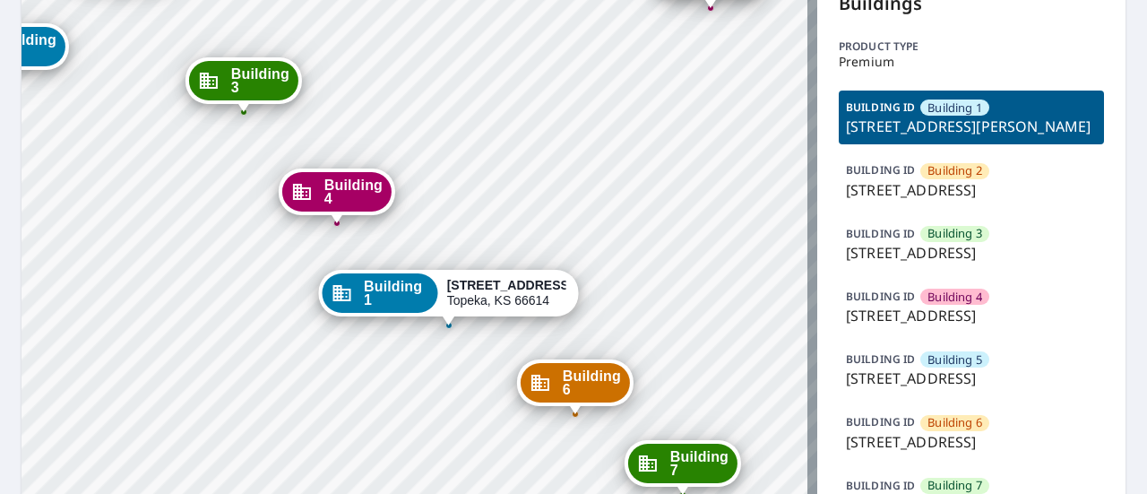
drag, startPoint x: 394, startPoint y: 106, endPoint x: 564, endPoint y: 207, distance: 198.2
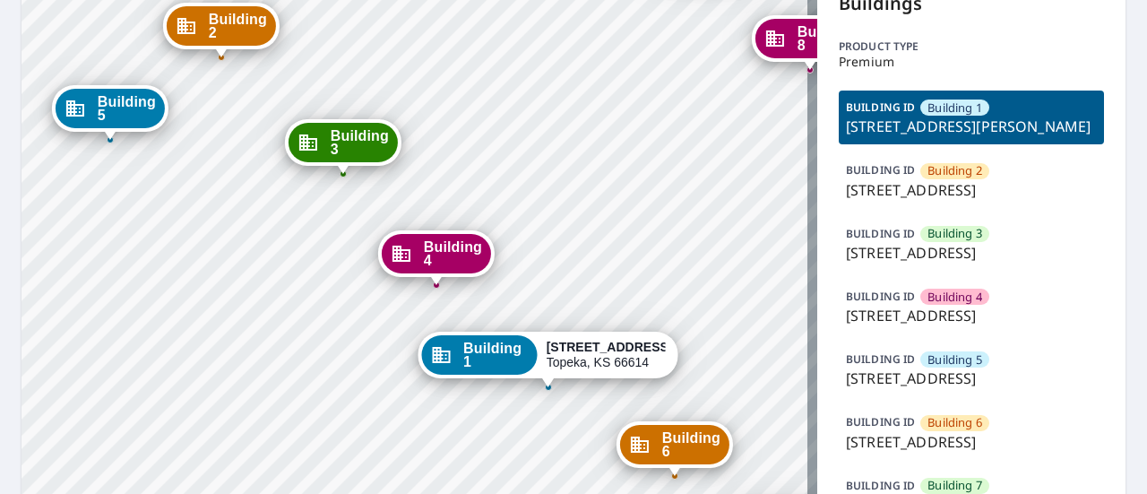
drag, startPoint x: 411, startPoint y: 130, endPoint x: 511, endPoint y: 192, distance: 117.2
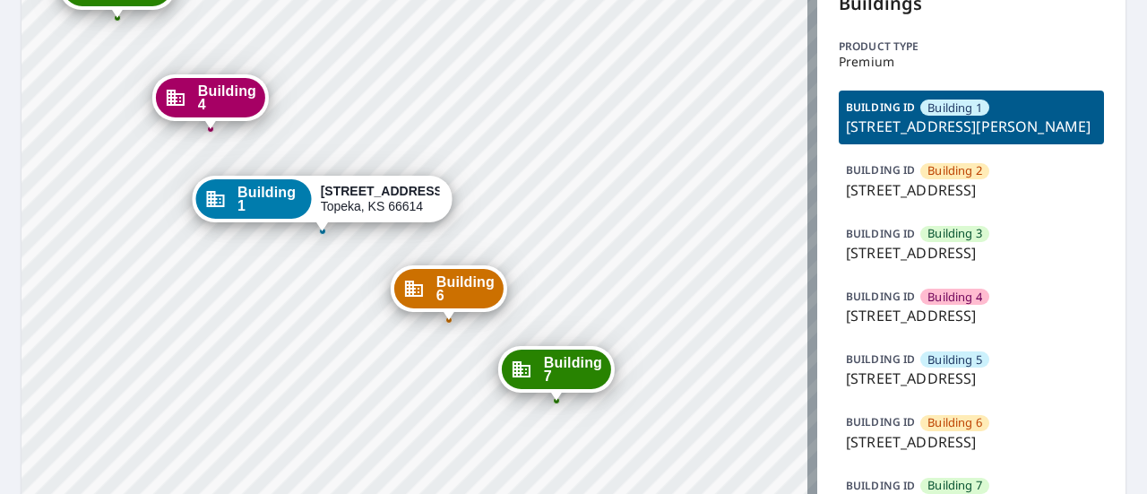
drag, startPoint x: 760, startPoint y: 290, endPoint x: 534, endPoint y: 134, distance: 274.5
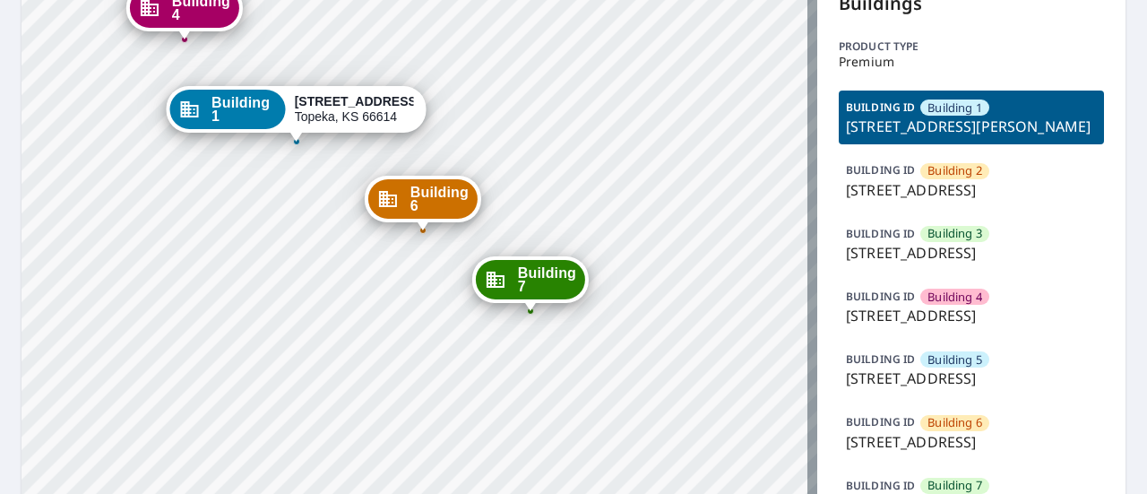
drag, startPoint x: 657, startPoint y: 229, endPoint x: 631, endPoint y: 139, distance: 93.3
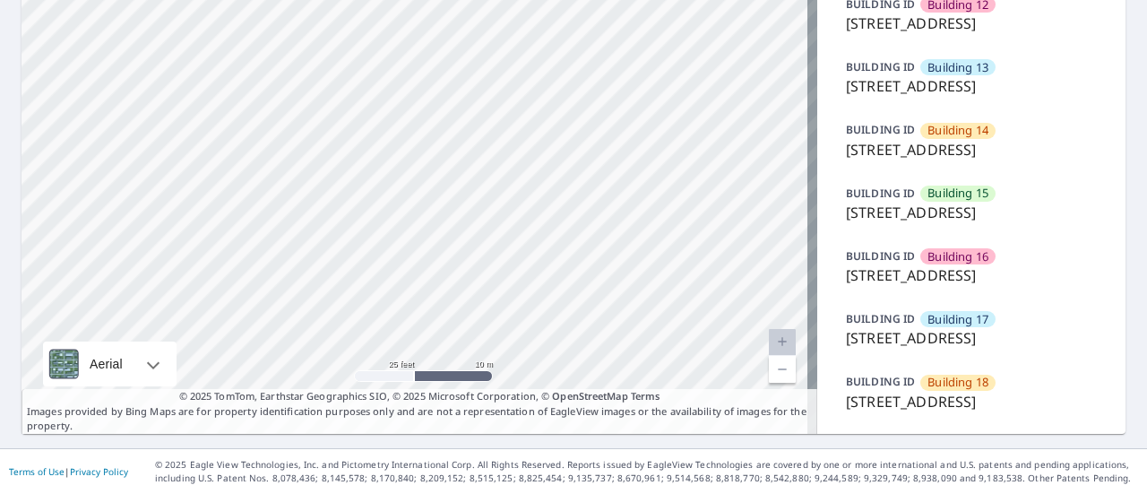
scroll to position [1291, 0]
click at [984, 391] on p "[STREET_ADDRESS]" at bounding box center [971, 402] width 251 height 22
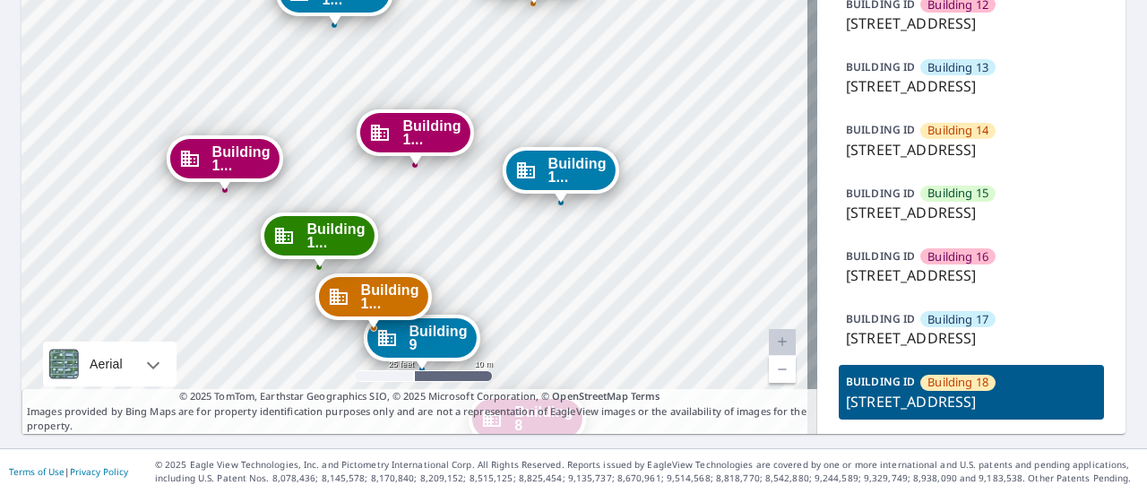
drag, startPoint x: 560, startPoint y: 255, endPoint x: 602, endPoint y: 109, distance: 151.2
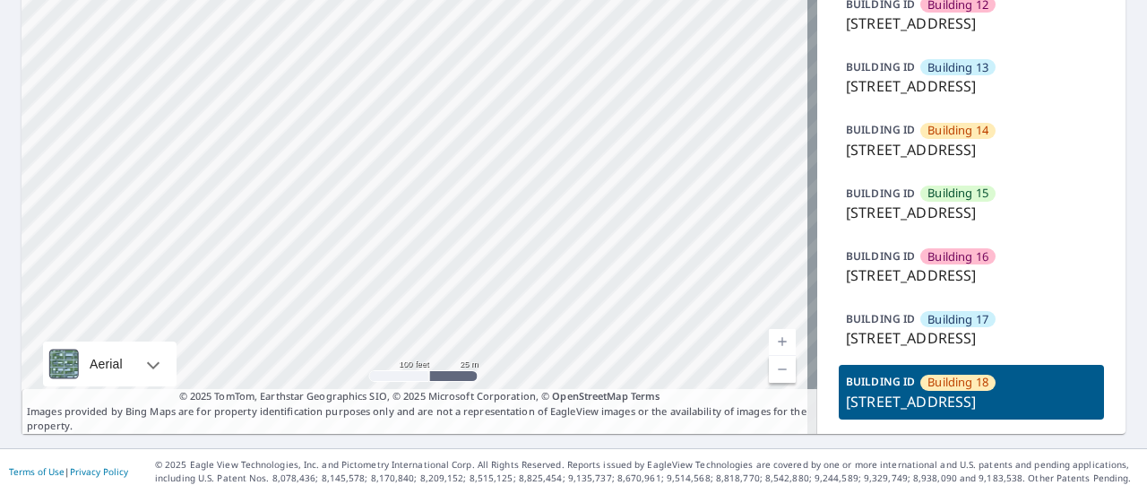
drag, startPoint x: 613, startPoint y: 148, endPoint x: 579, endPoint y: 275, distance: 131.8
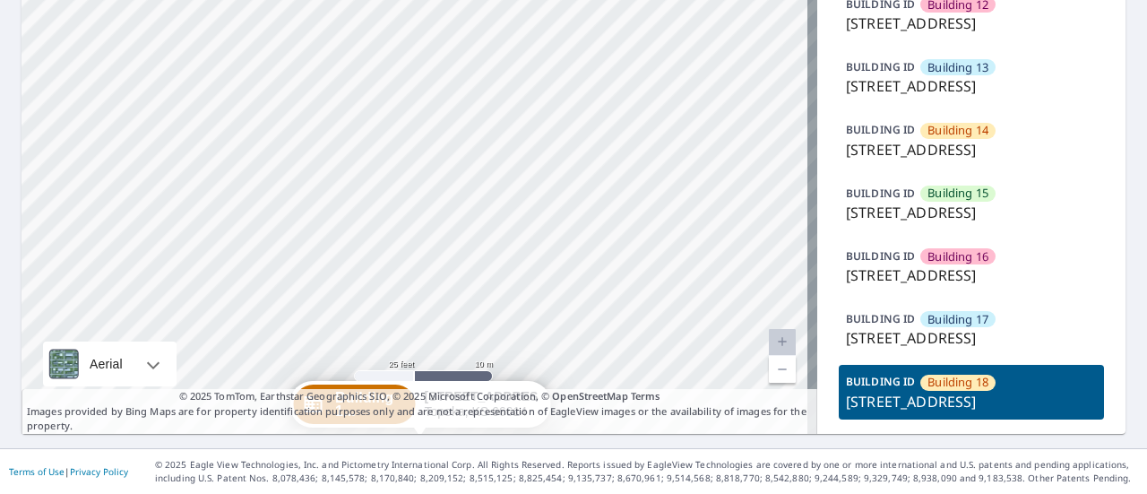
click at [930, 327] on p "[STREET_ADDRESS]" at bounding box center [971, 338] width 251 height 22
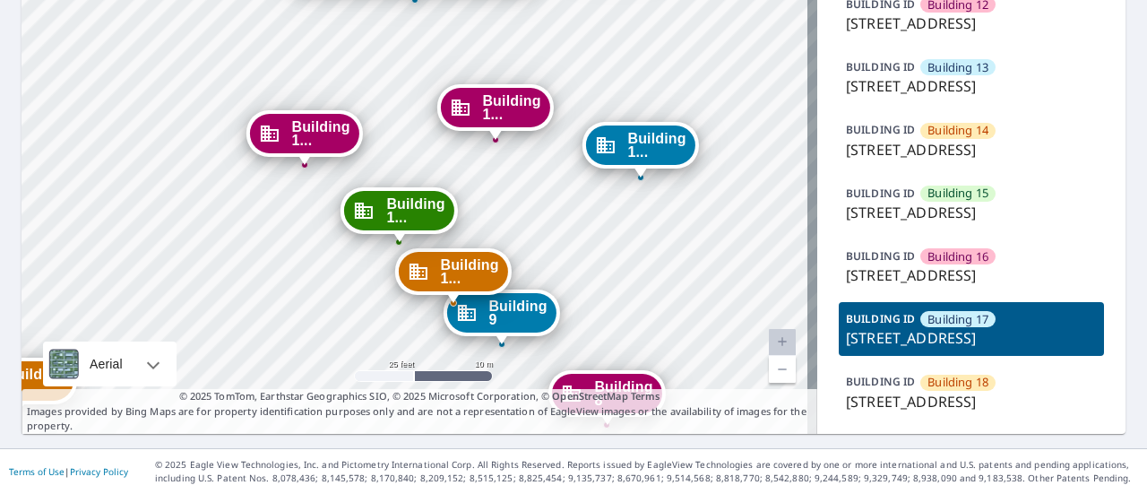
drag, startPoint x: 605, startPoint y: 194, endPoint x: 587, endPoint y: 340, distance: 147.2
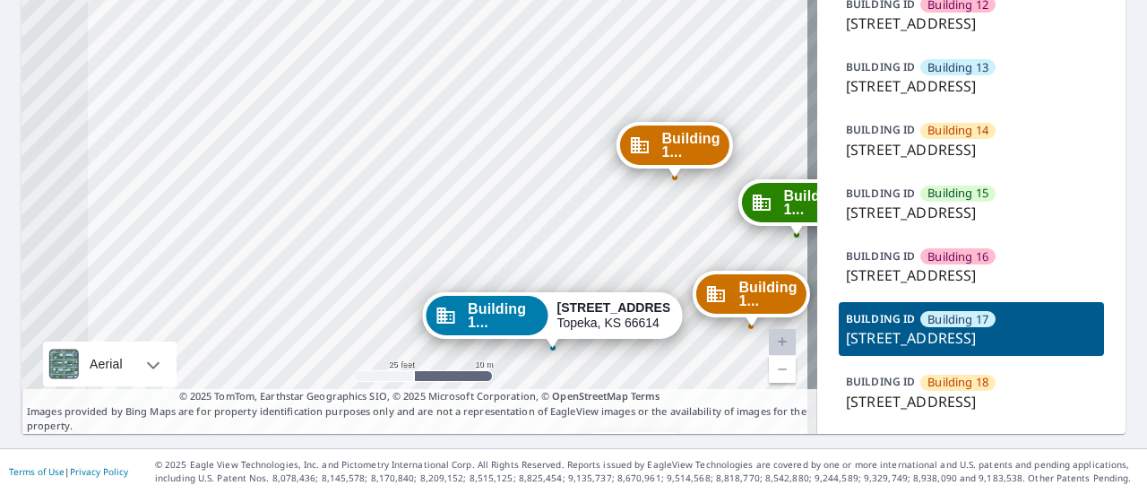
drag, startPoint x: 313, startPoint y: 84, endPoint x: 469, endPoint y: 286, distance: 255.0
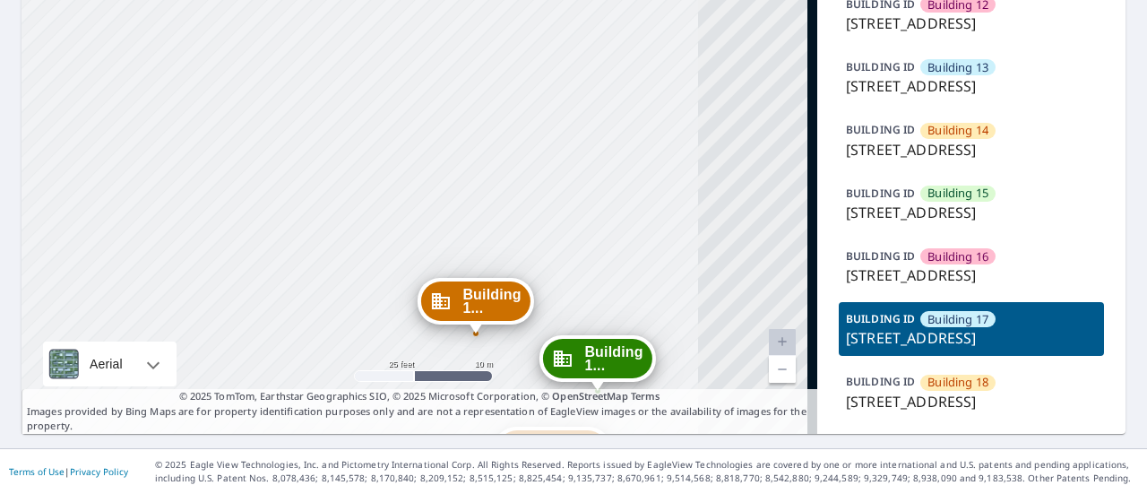
drag, startPoint x: 321, startPoint y: 48, endPoint x: 122, endPoint y: 204, distance: 252.8
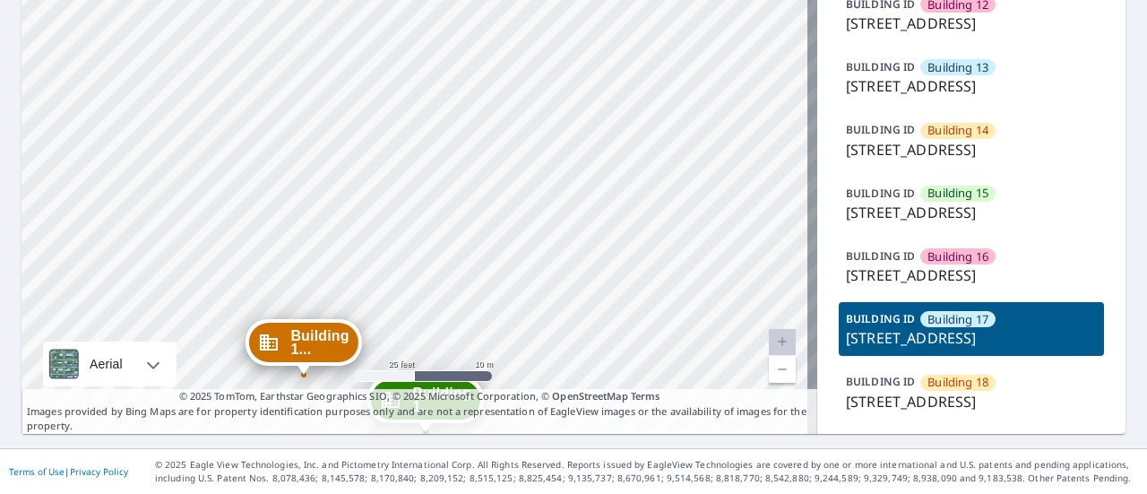
drag, startPoint x: 302, startPoint y: 160, endPoint x: 130, endPoint y: 202, distance: 177.0
click at [902, 264] on p "[STREET_ADDRESS]" at bounding box center [971, 275] width 251 height 22
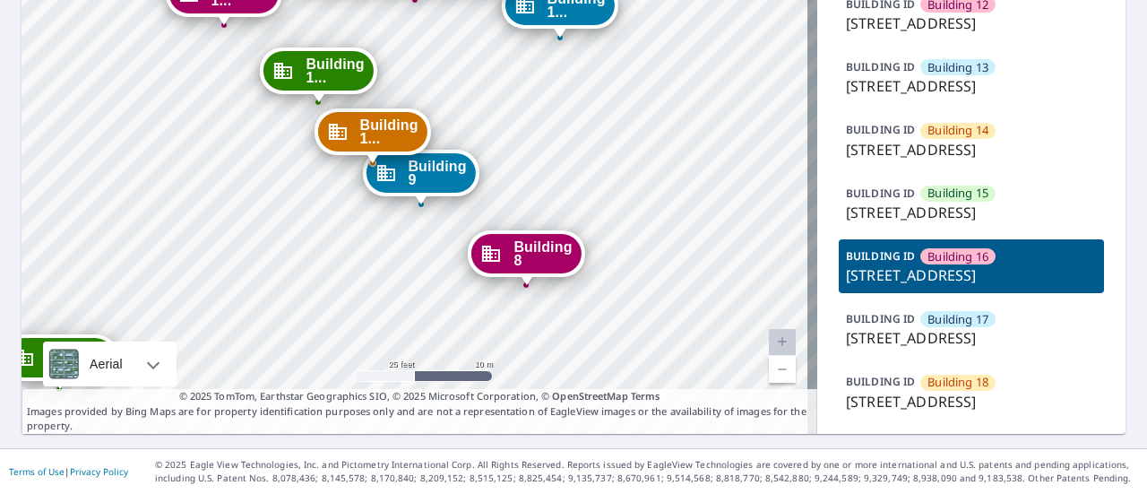
drag, startPoint x: 396, startPoint y: 91, endPoint x: 619, endPoint y: 303, distance: 306.9
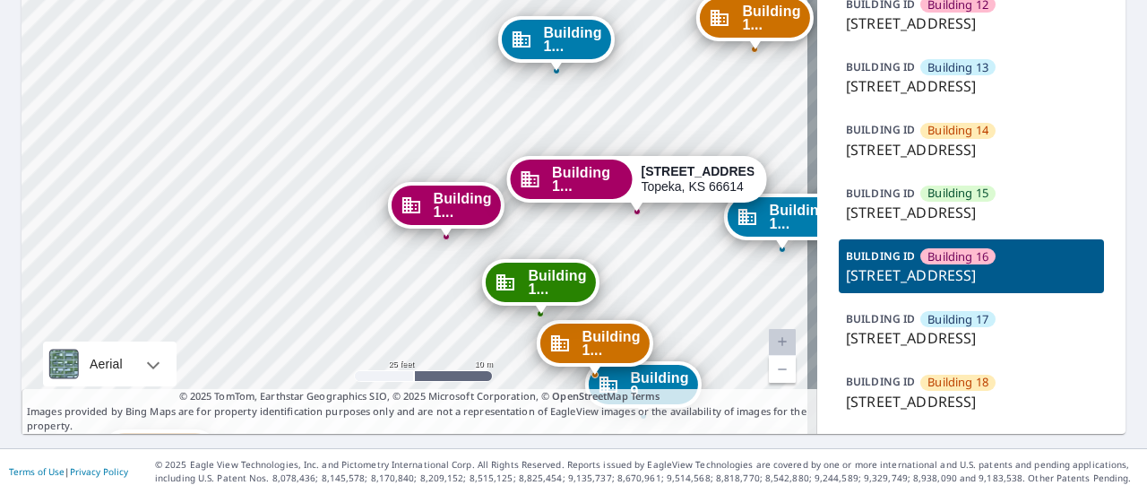
drag, startPoint x: 480, startPoint y: 134, endPoint x: 423, endPoint y: 304, distance: 179.4
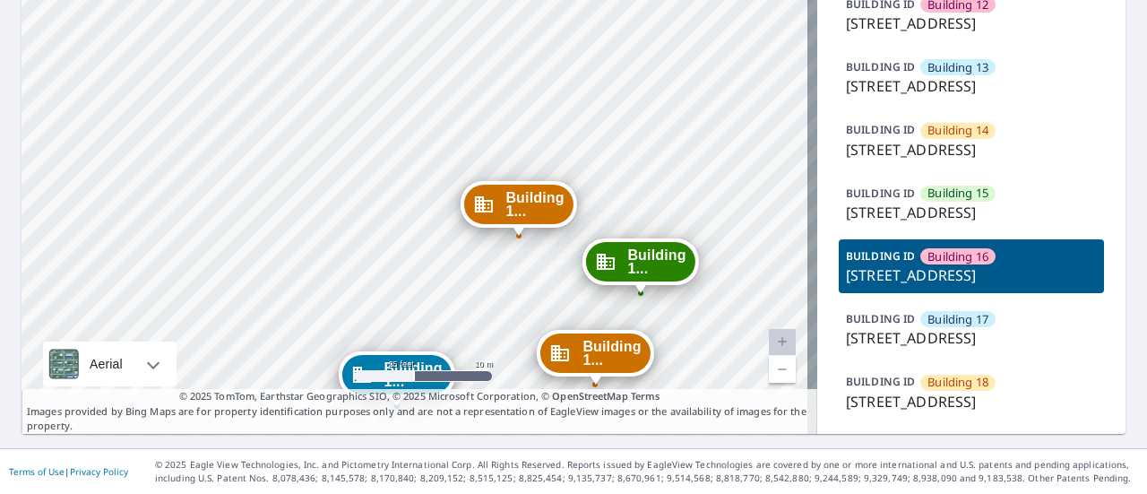
drag, startPoint x: 368, startPoint y: 97, endPoint x: 264, endPoint y: 262, distance: 194.5
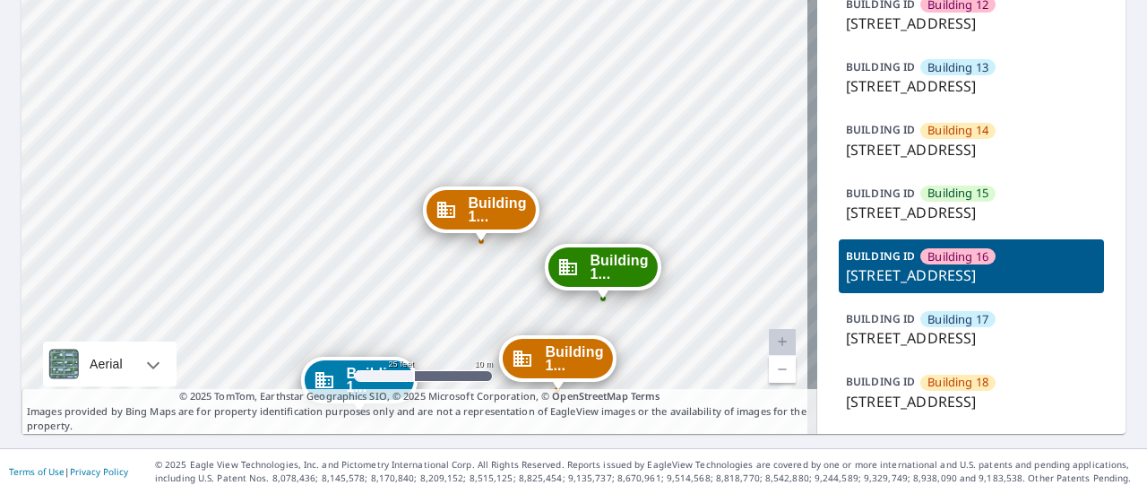
drag, startPoint x: 541, startPoint y: 227, endPoint x: 504, endPoint y: 232, distance: 38.0
click at [925, 202] on p "[STREET_ADDRESS]" at bounding box center [971, 213] width 251 height 22
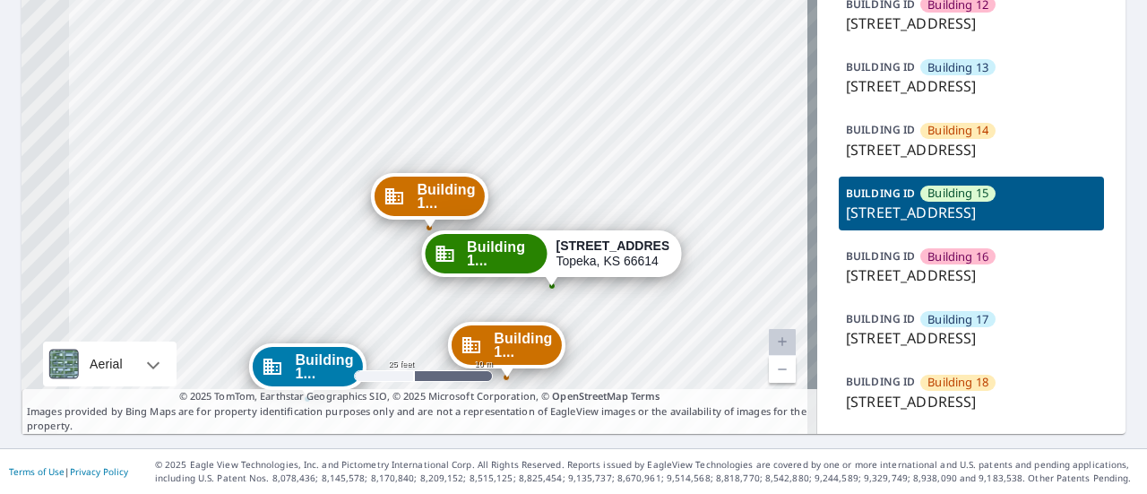
drag, startPoint x: 404, startPoint y: 74, endPoint x: 541, endPoint y: 359, distance: 317.1
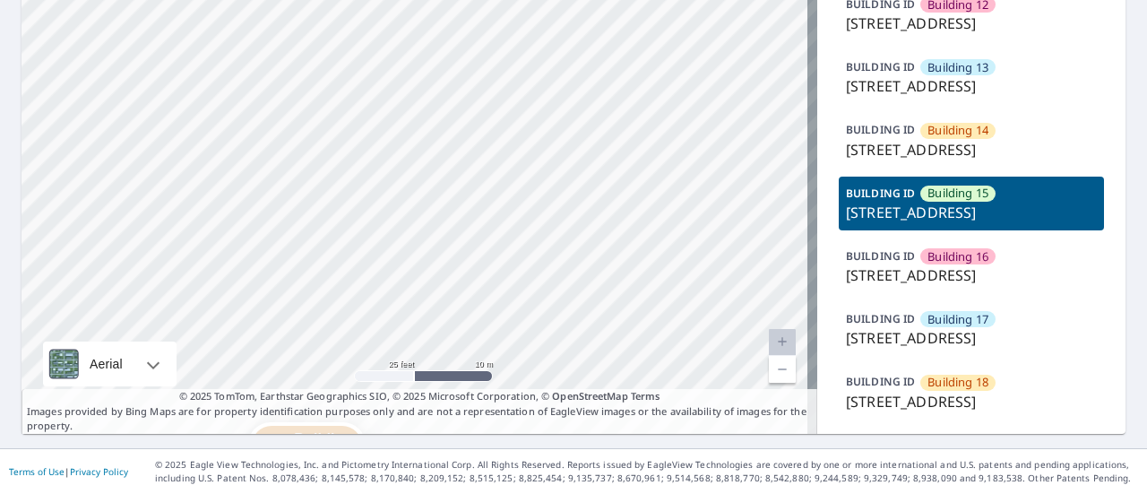
drag, startPoint x: 518, startPoint y: 70, endPoint x: 506, endPoint y: 228, distance: 158.3
click at [920, 139] on p "[STREET_ADDRESS]" at bounding box center [971, 150] width 251 height 22
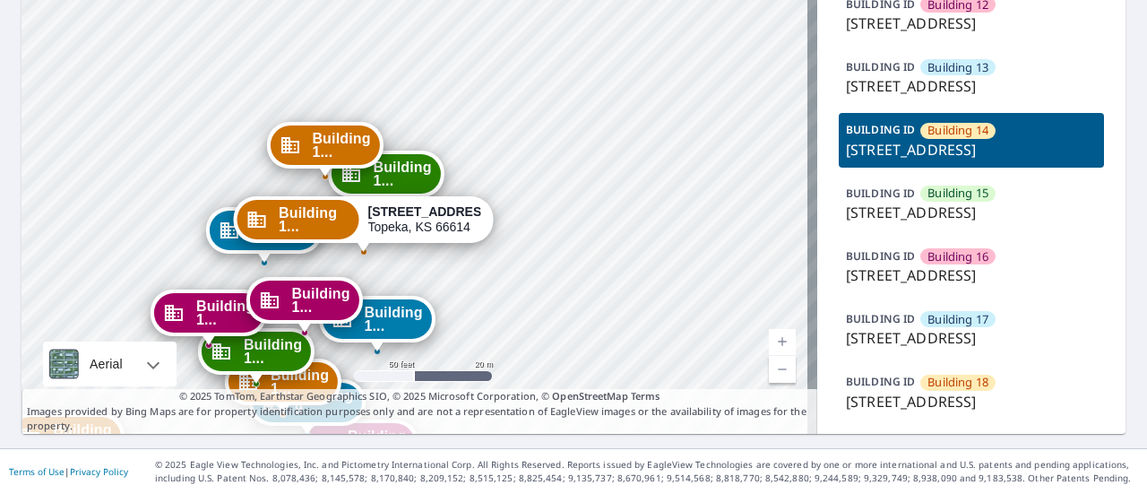
drag, startPoint x: 586, startPoint y: 63, endPoint x: 535, endPoint y: 315, distance: 257.0
drag, startPoint x: 370, startPoint y: 137, endPoint x: 352, endPoint y: 318, distance: 182.0
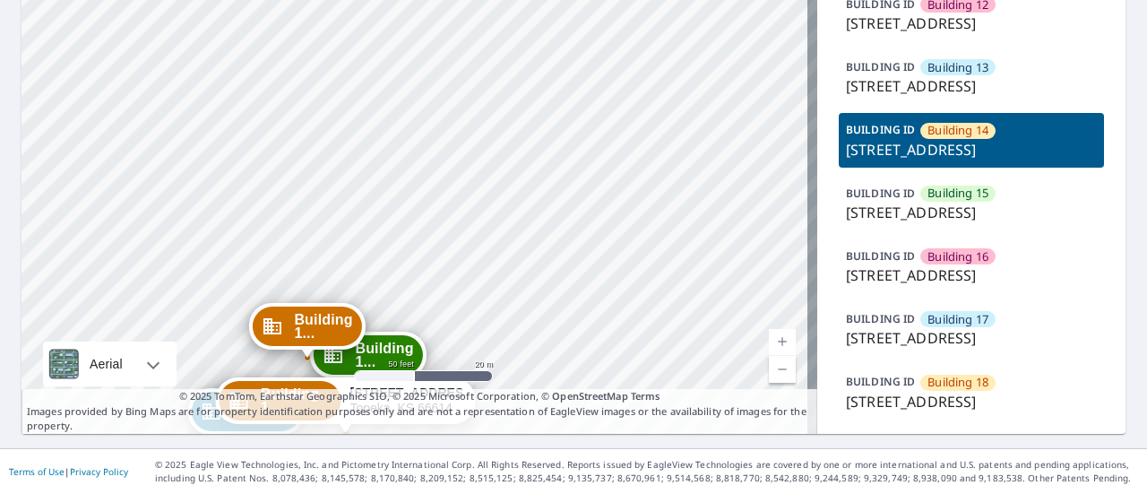
drag, startPoint x: 451, startPoint y: 135, endPoint x: 461, endPoint y: 200, distance: 65.3
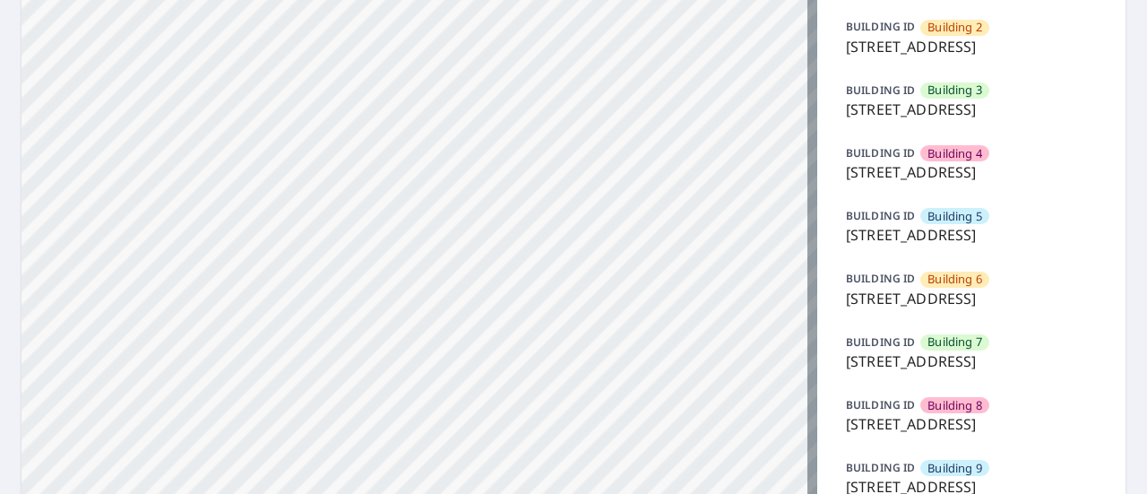
scroll to position [237, 0]
